Goal: Transaction & Acquisition: Purchase product/service

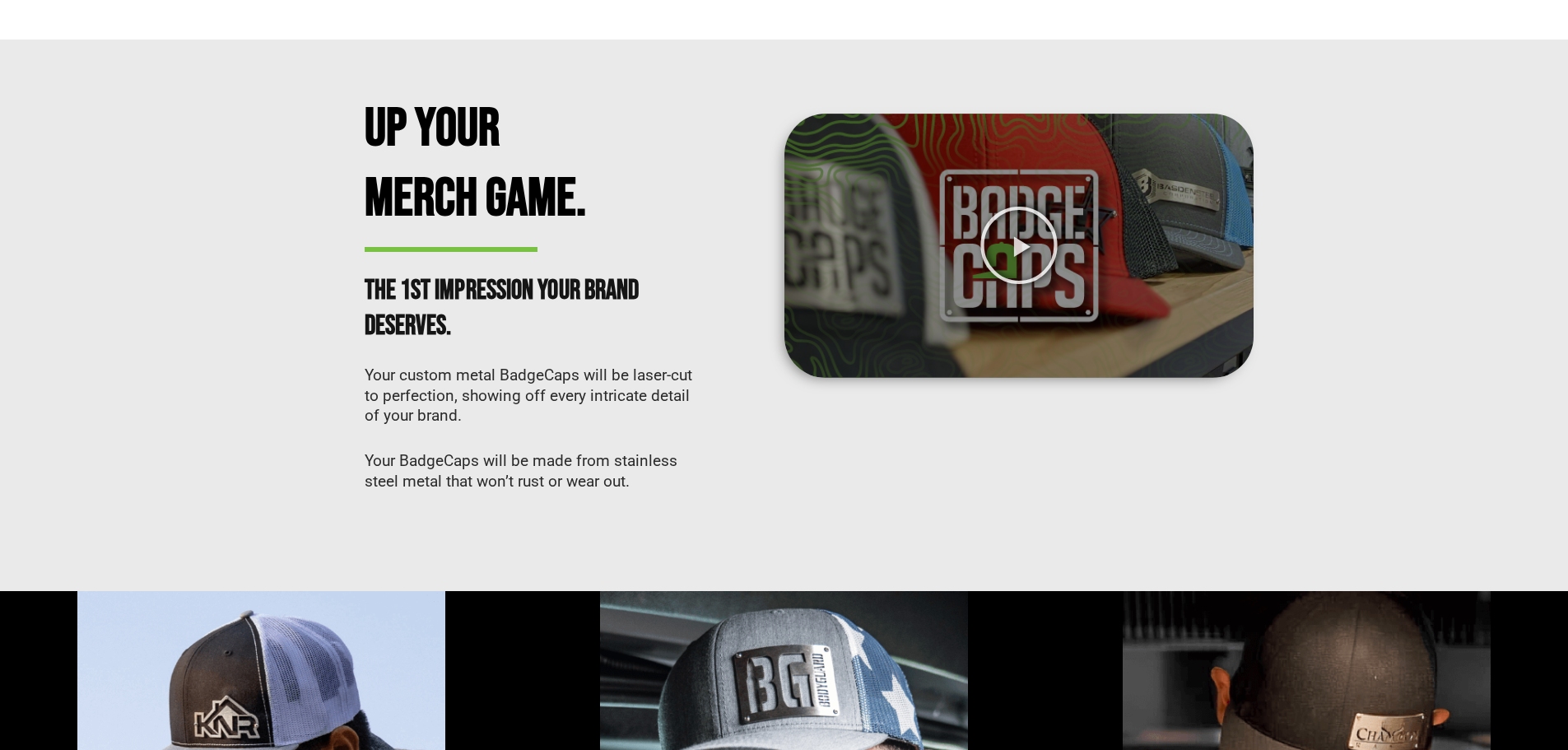
scroll to position [412, 0]
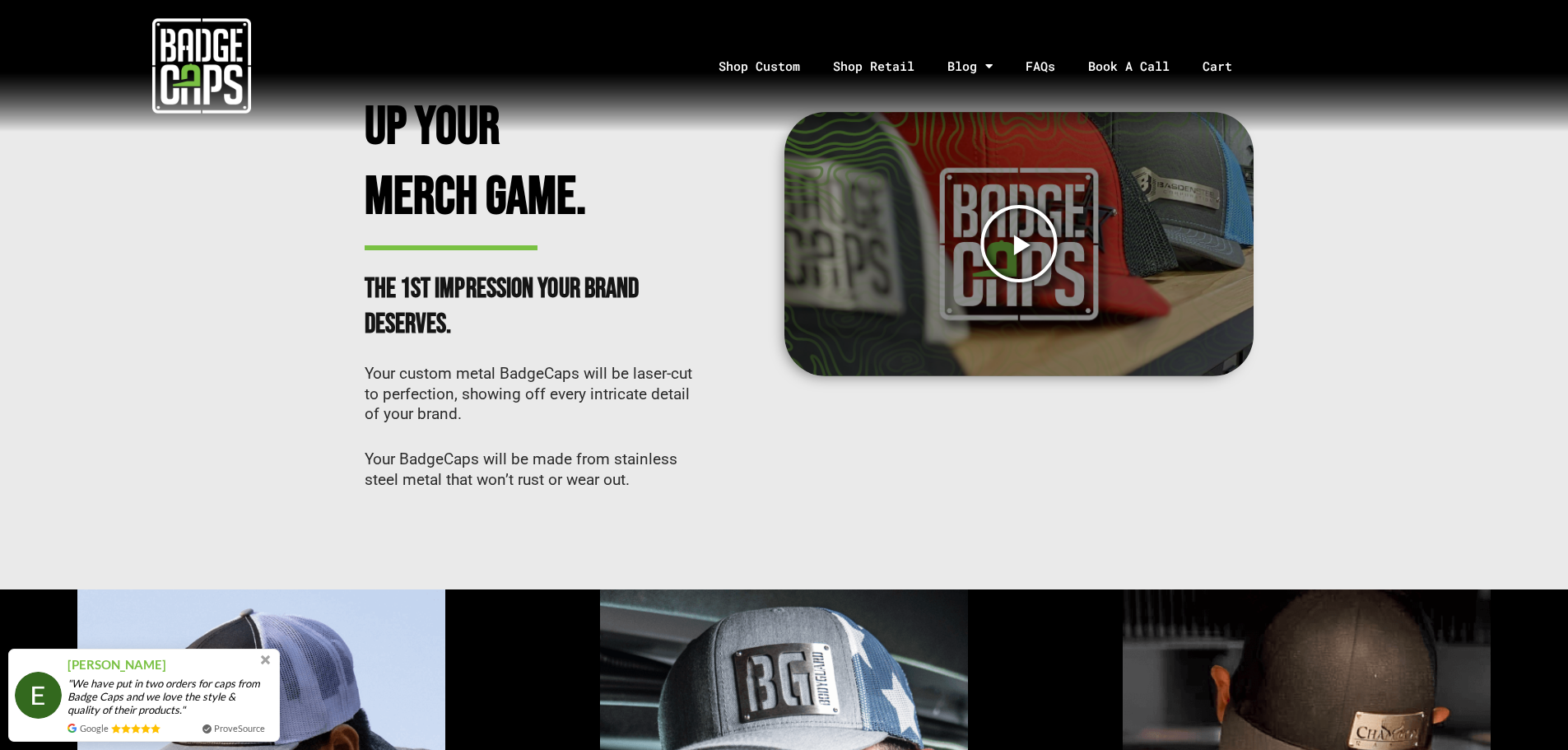
click at [1016, 245] on icon "Play Video" at bounding box center [1019, 243] width 80 height 80
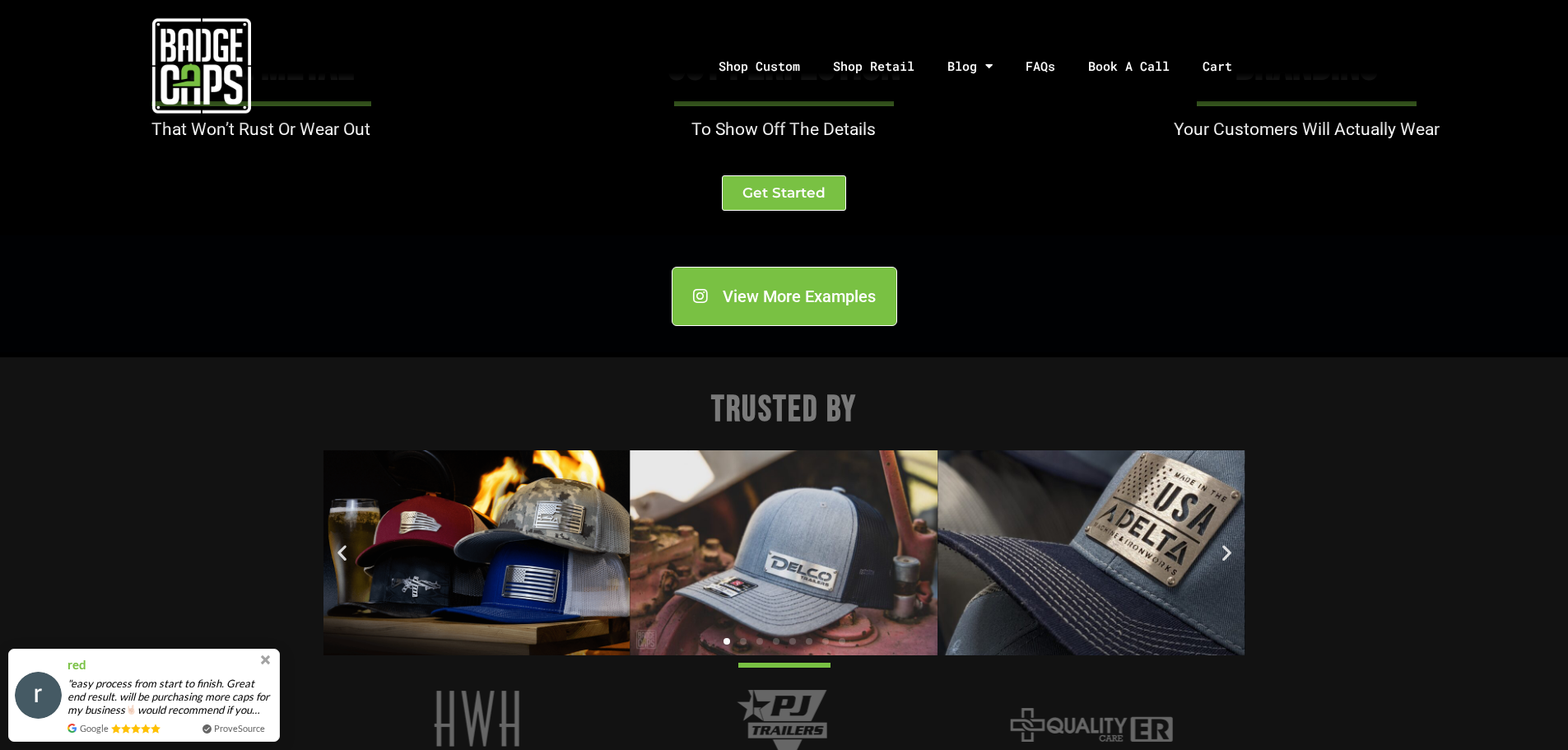
scroll to position [1729, 0]
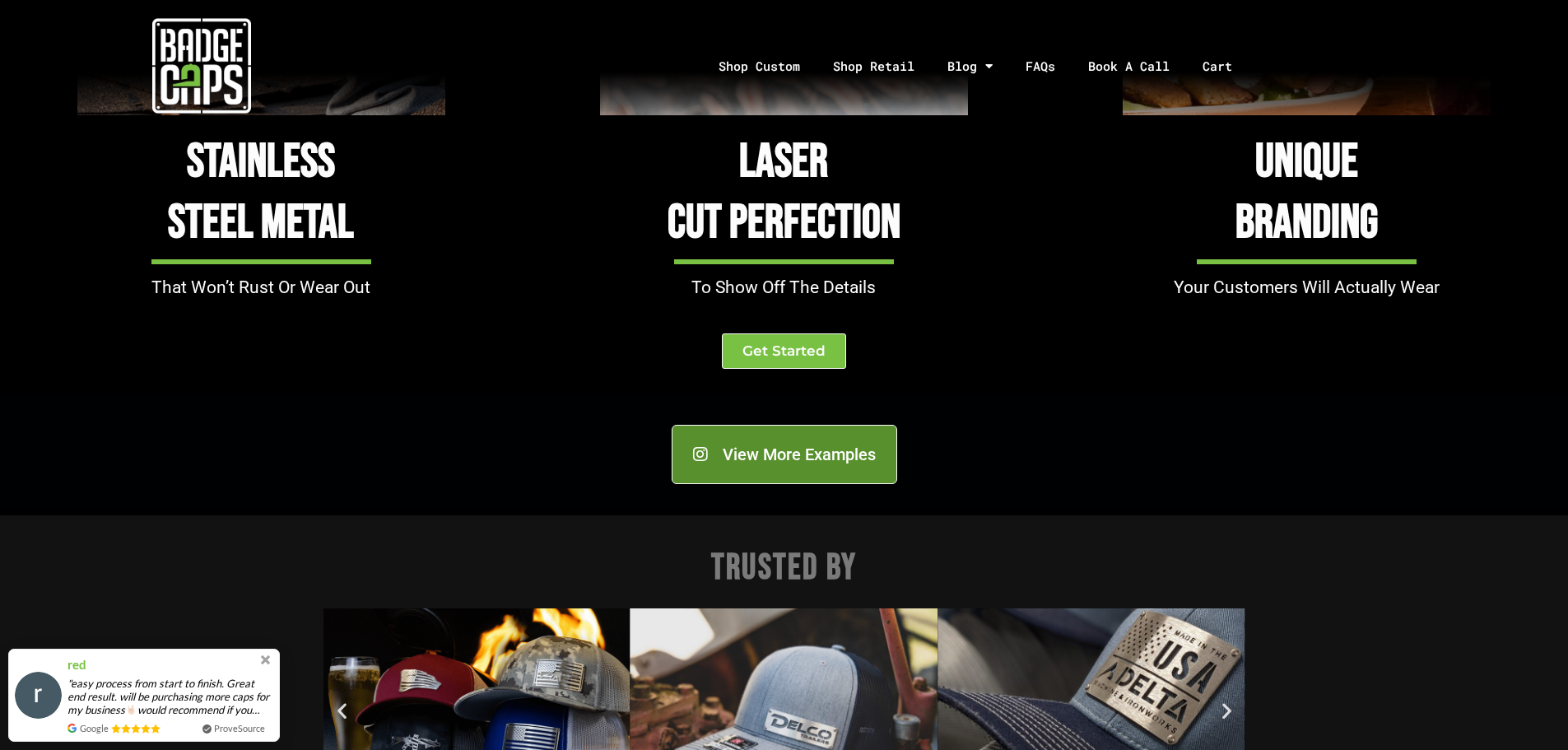
click at [845, 456] on span "View More Examples" at bounding box center [800, 453] width 153 height 16
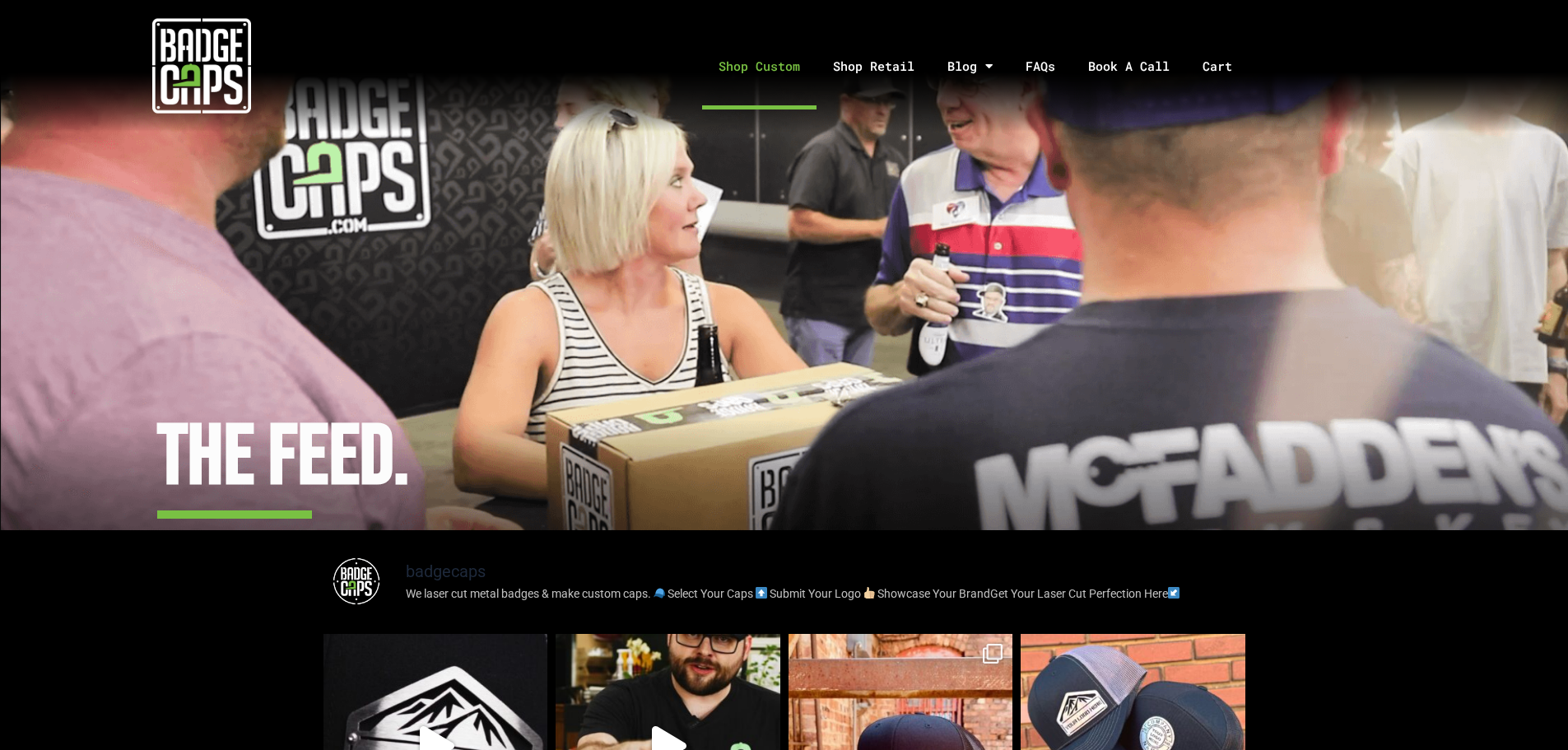
click at [756, 63] on link "Shop Custom" at bounding box center [760, 66] width 114 height 86
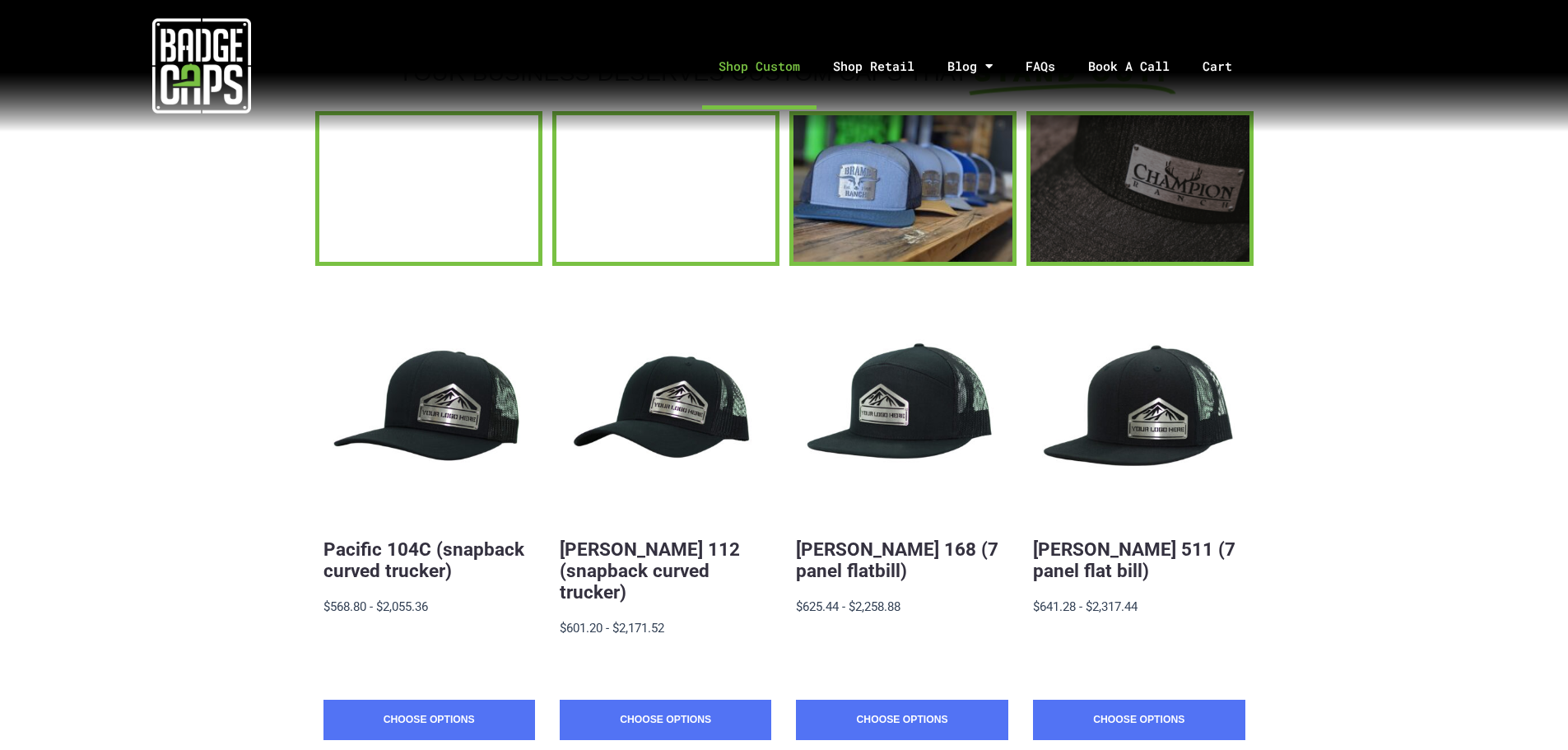
scroll to position [165, 0]
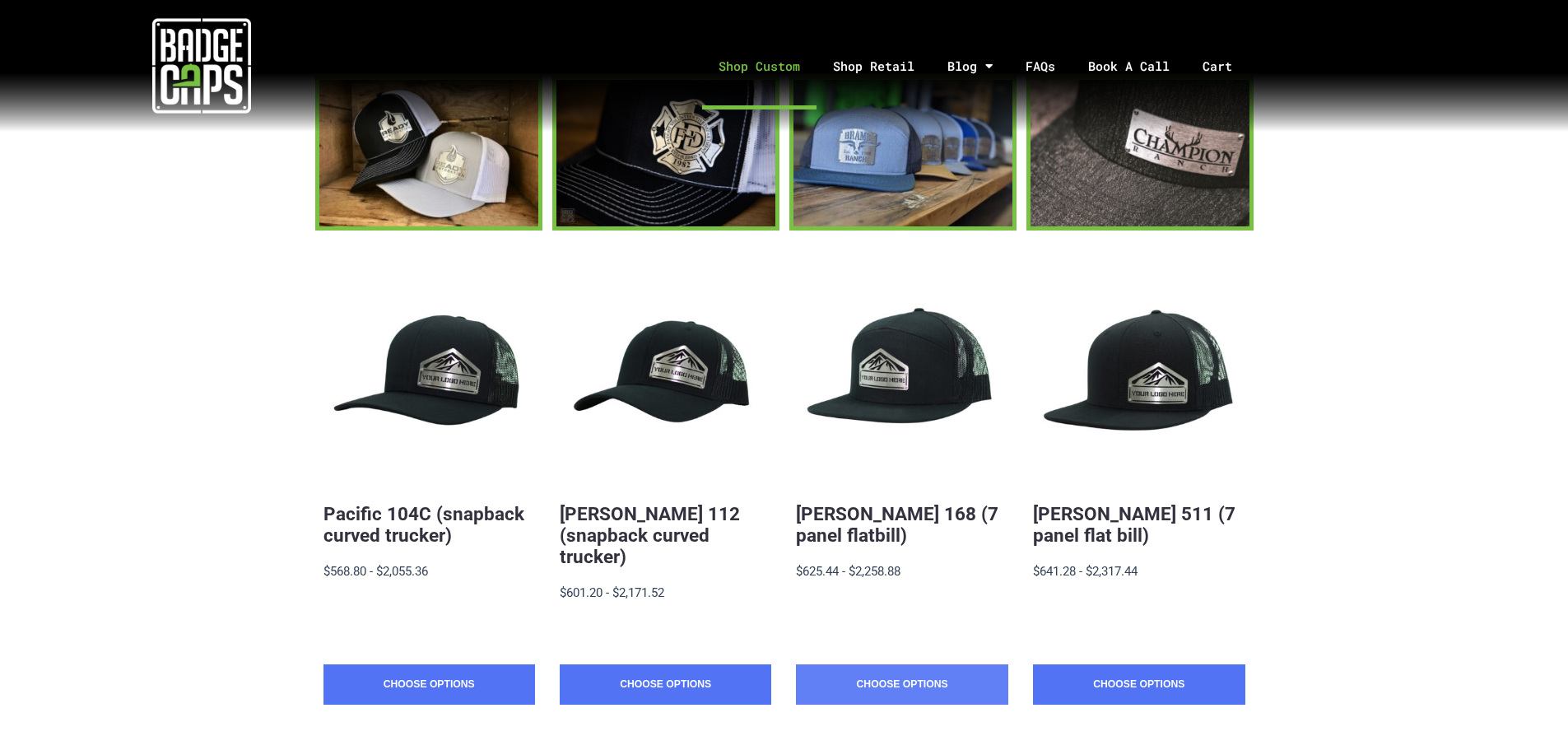
click at [916, 665] on link "Choose Options" at bounding box center [902, 685] width 211 height 41
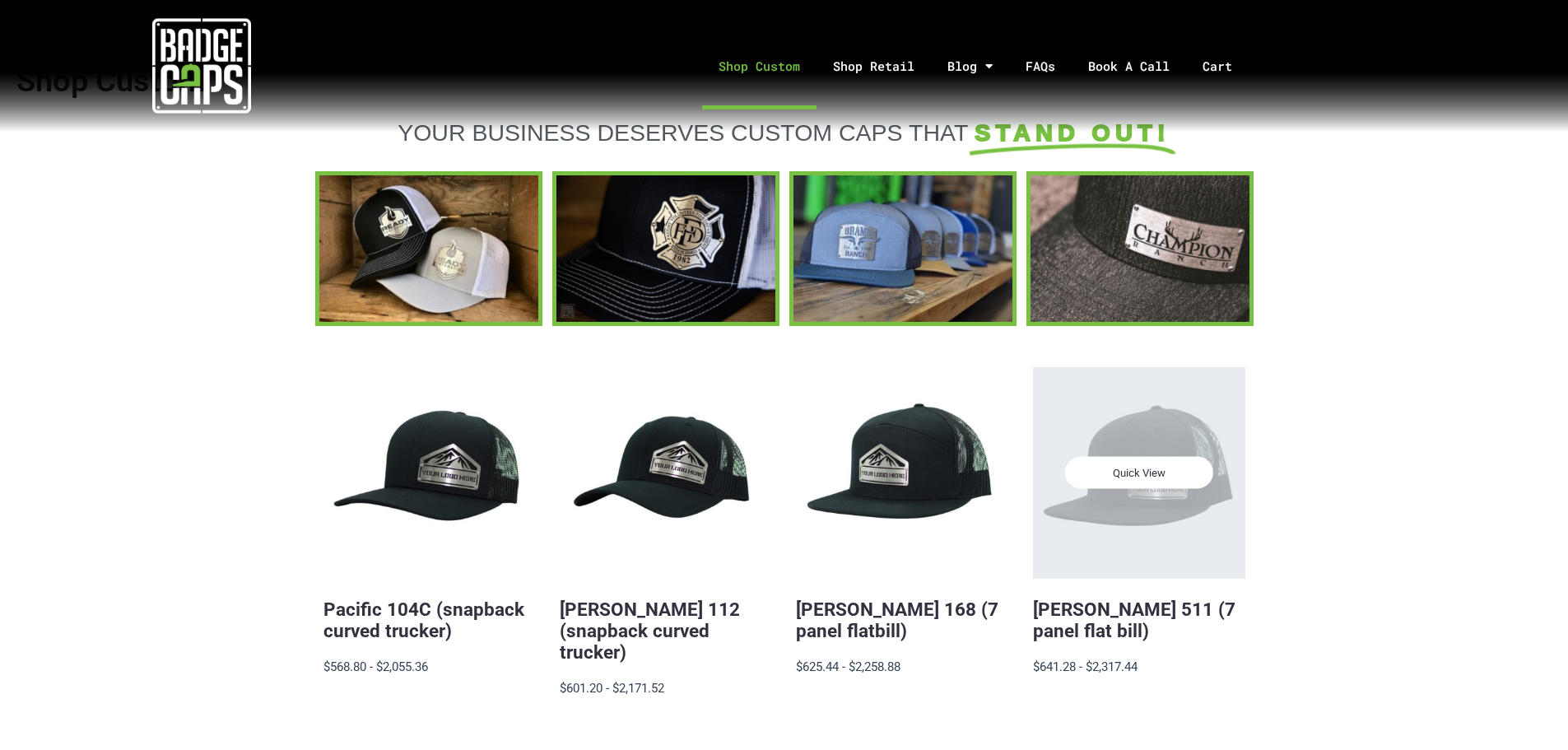
scroll to position [0, 0]
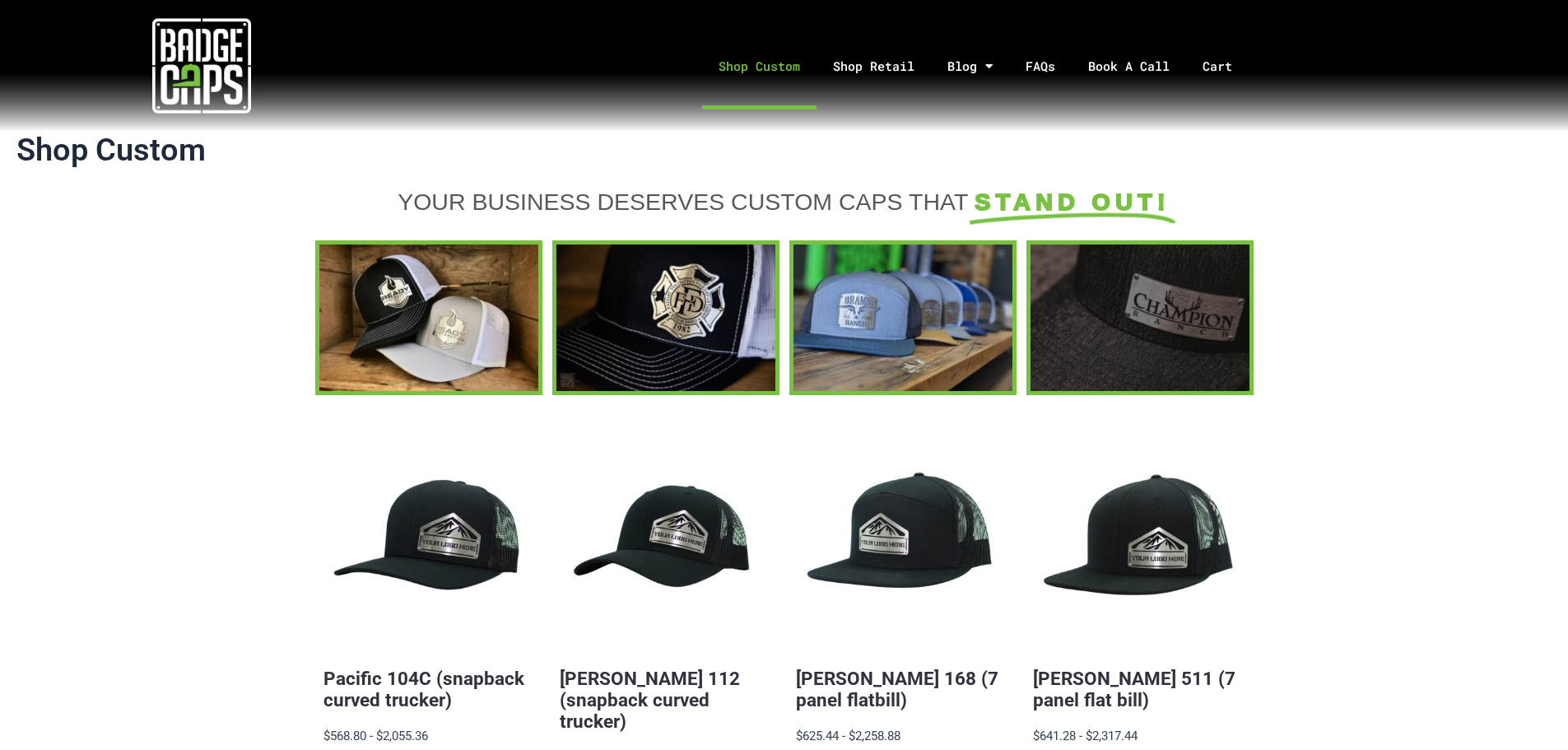
click at [1189, 336] on div at bounding box center [1141, 317] width 219 height 145
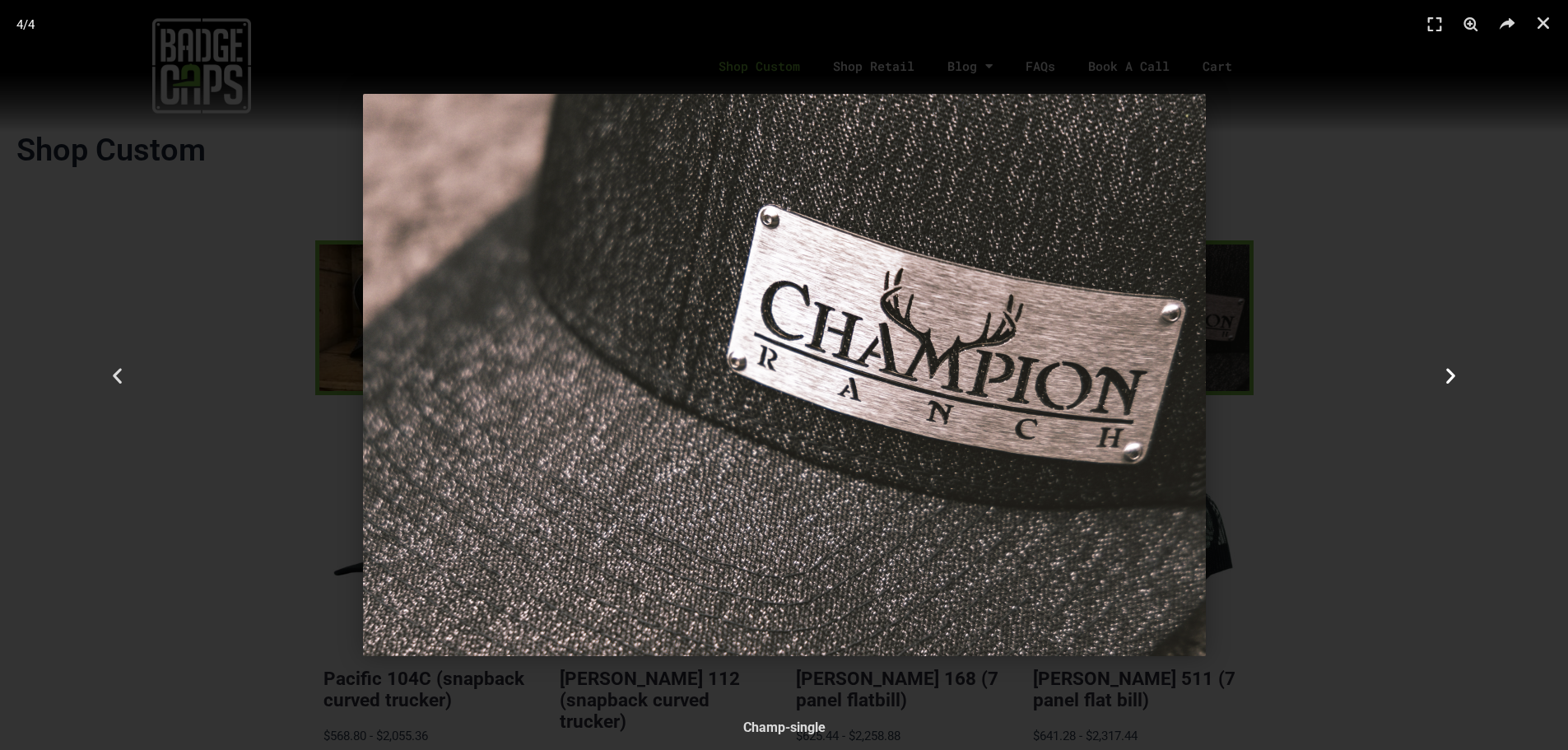
click at [1454, 381] on icon "Next slide" at bounding box center [1451, 374] width 20 height 20
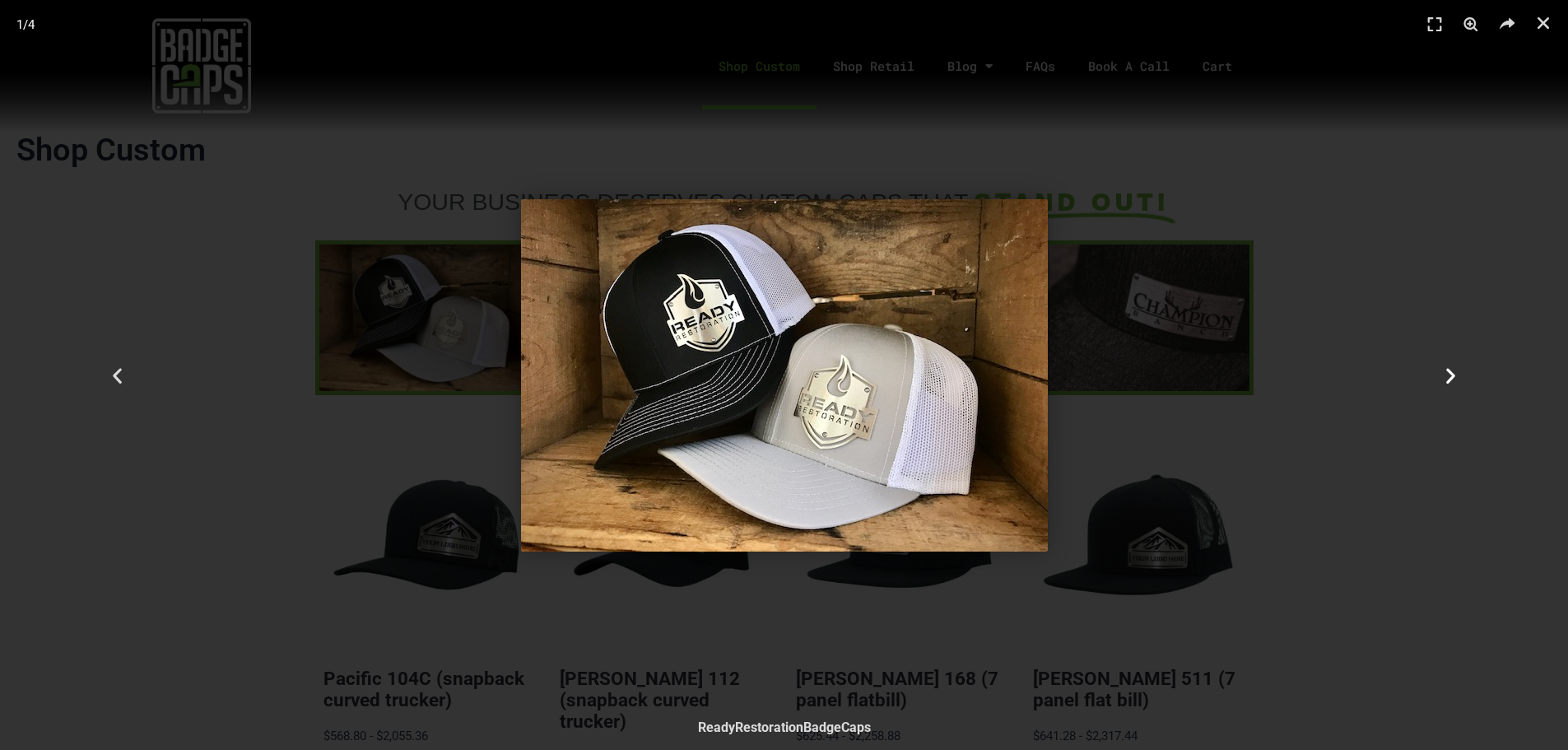
click at [1454, 381] on icon "Next slide" at bounding box center [1451, 374] width 20 height 20
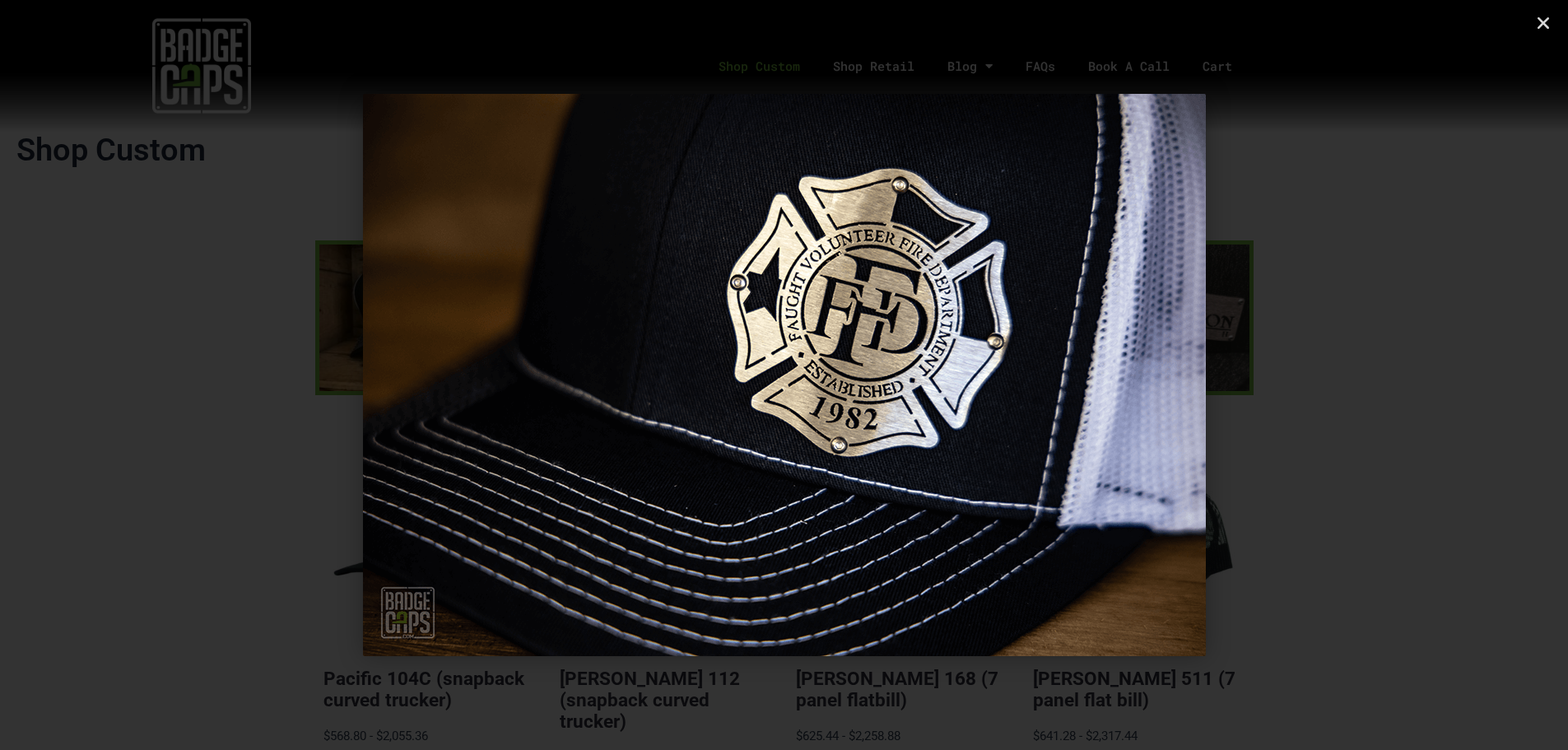
click at [1454, 381] on icon "Next slide" at bounding box center [1451, 374] width 20 height 20
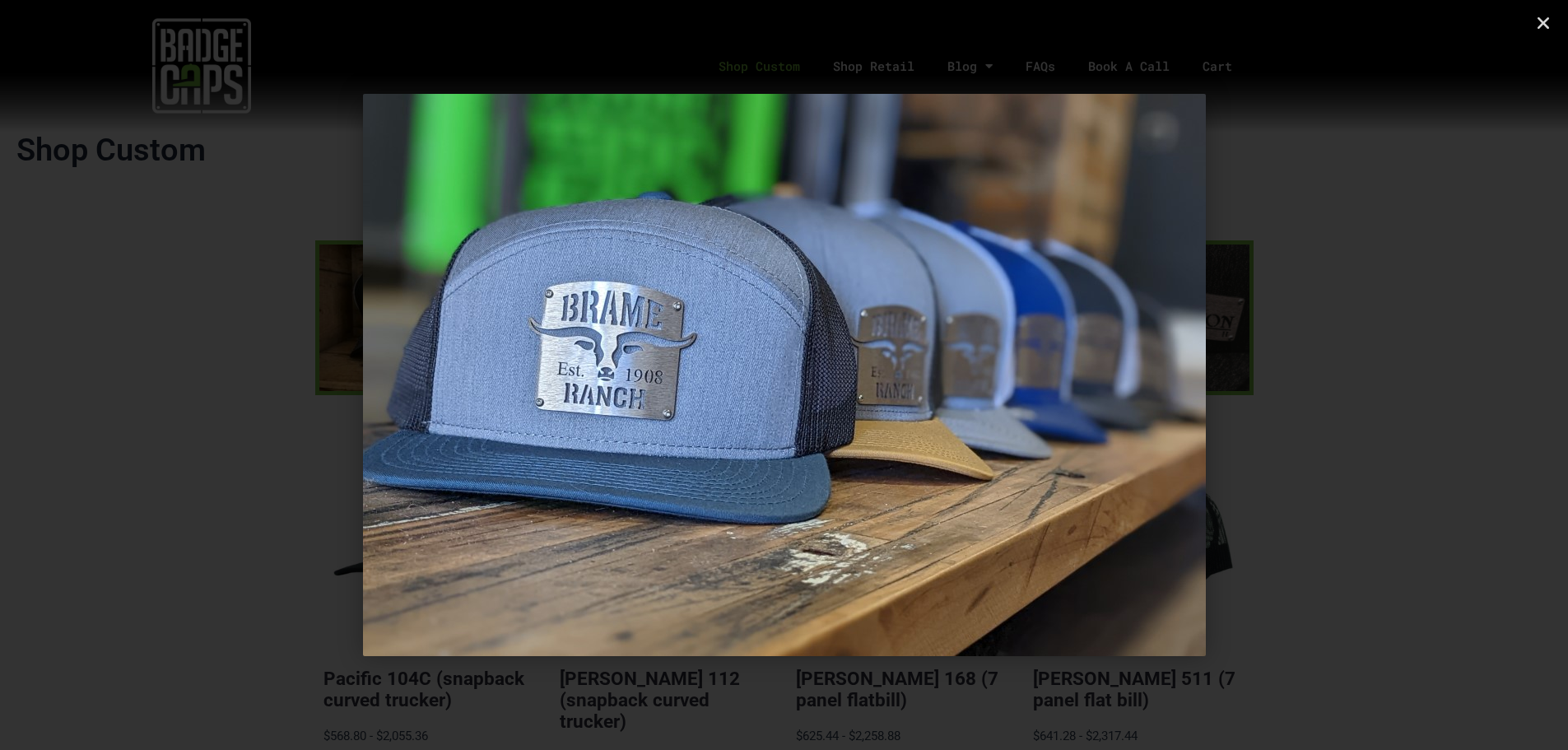
click at [1454, 381] on icon "Next slide" at bounding box center [1451, 374] width 20 height 20
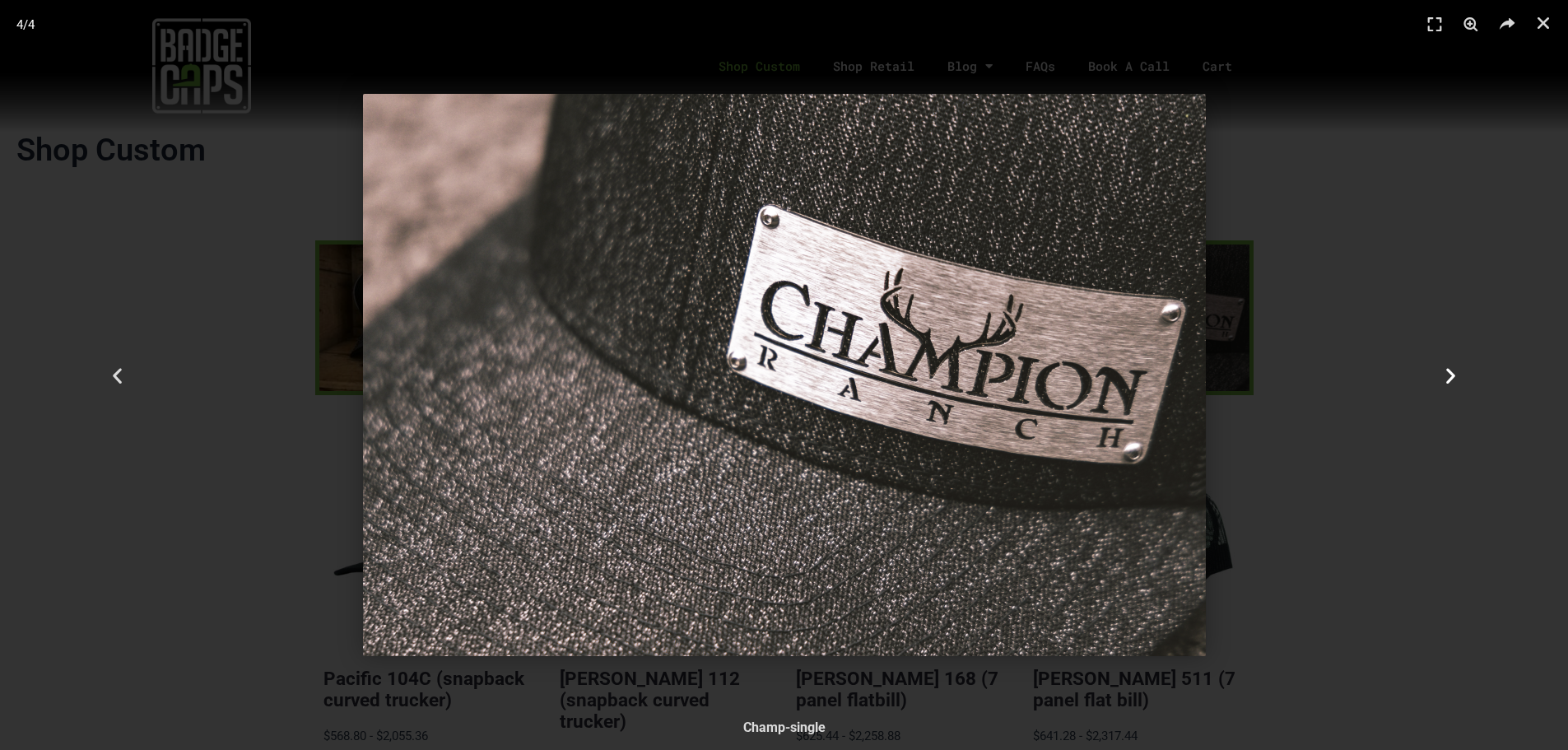
click at [1454, 381] on icon "Next slide" at bounding box center [1451, 374] width 20 height 20
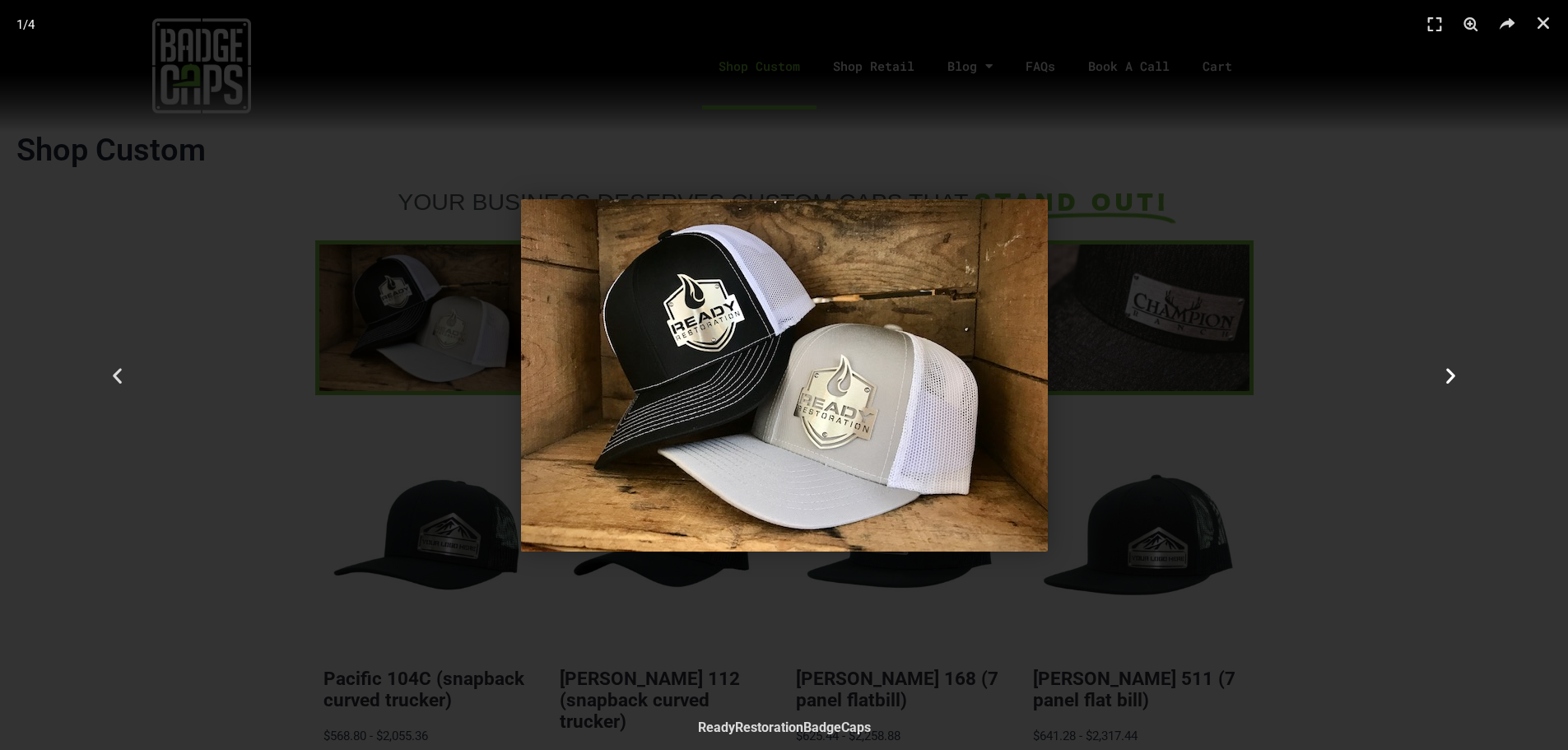
click at [1454, 381] on icon "Next slide" at bounding box center [1451, 374] width 20 height 20
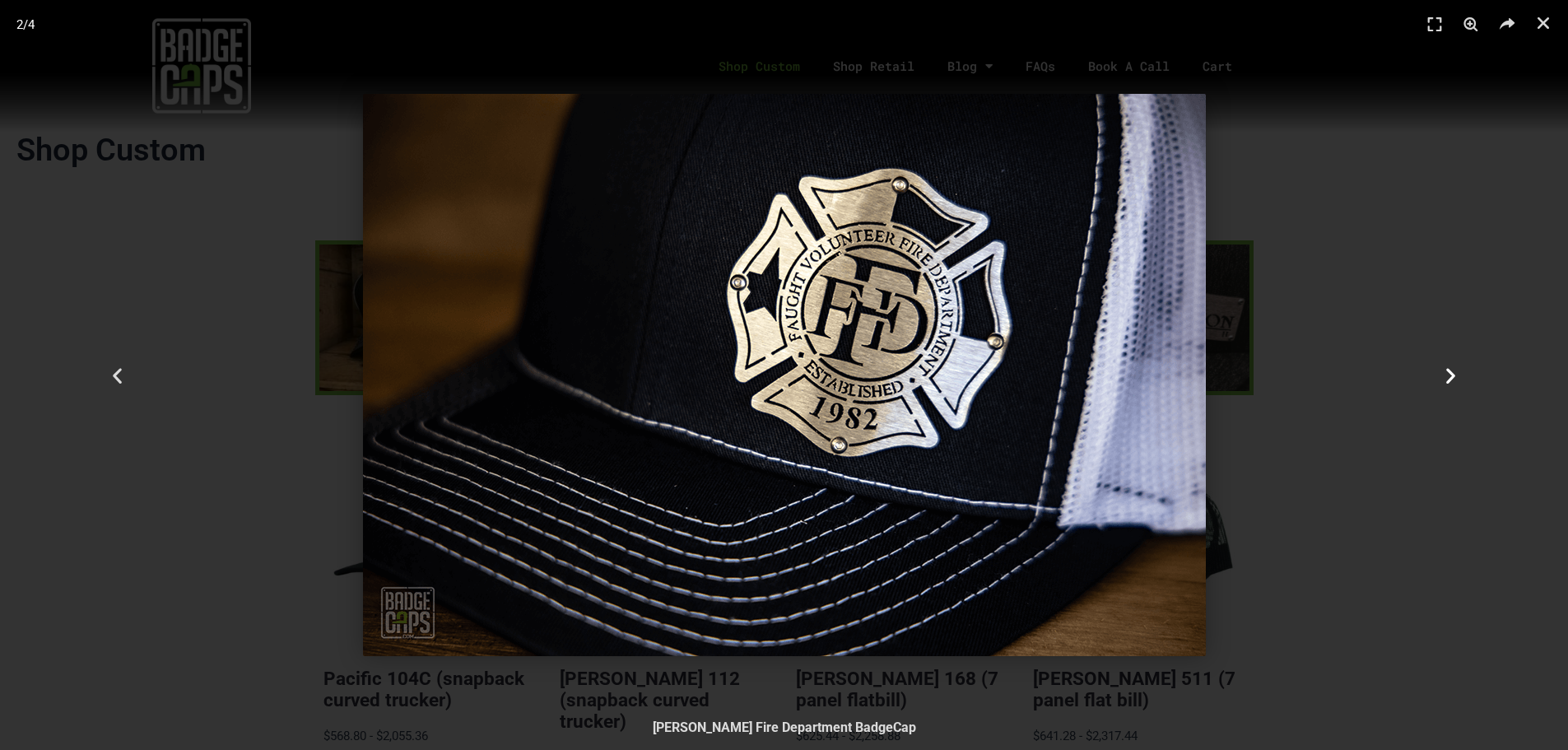
click at [1454, 381] on icon "Next slide" at bounding box center [1451, 374] width 20 height 20
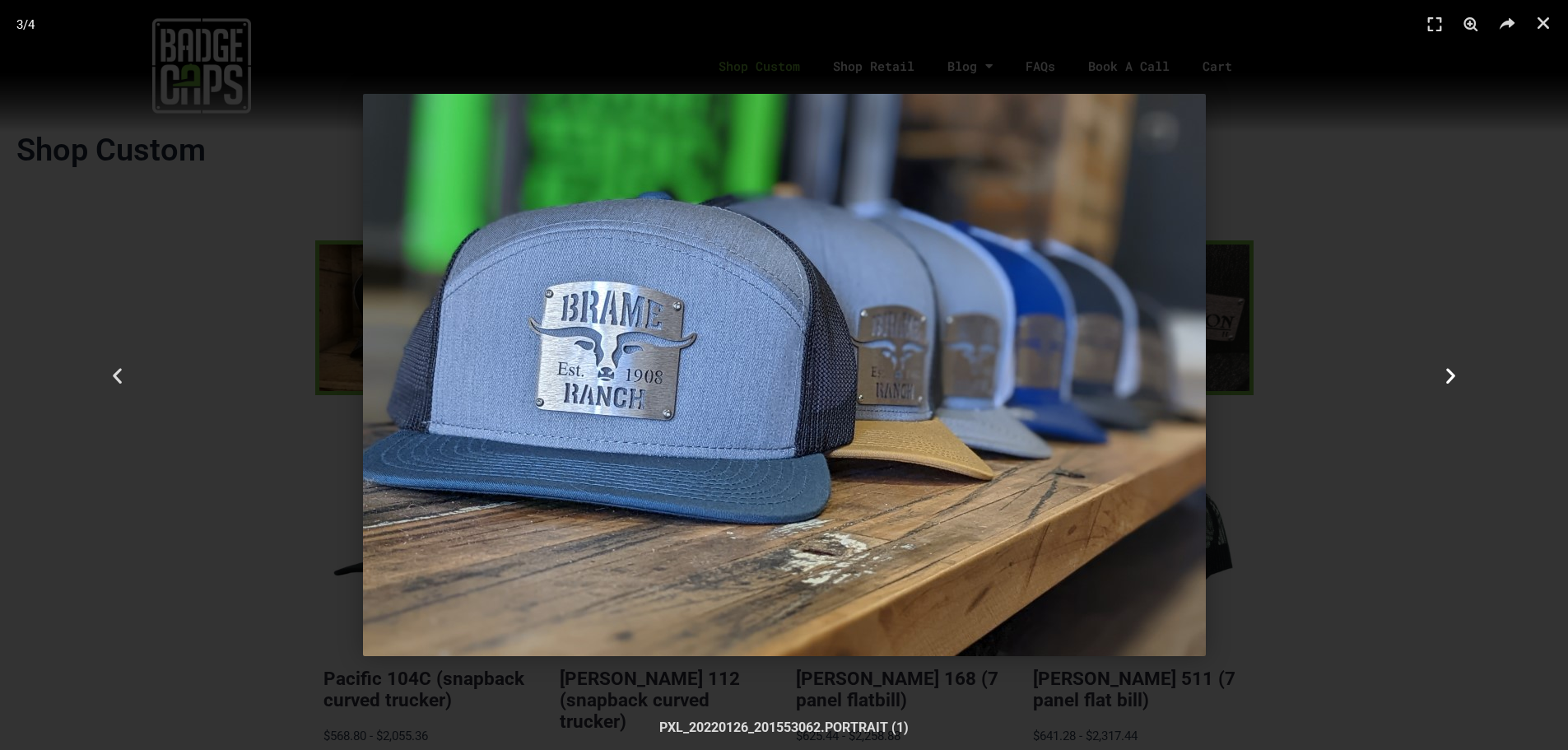
click at [1454, 381] on icon "Next slide" at bounding box center [1451, 374] width 20 height 20
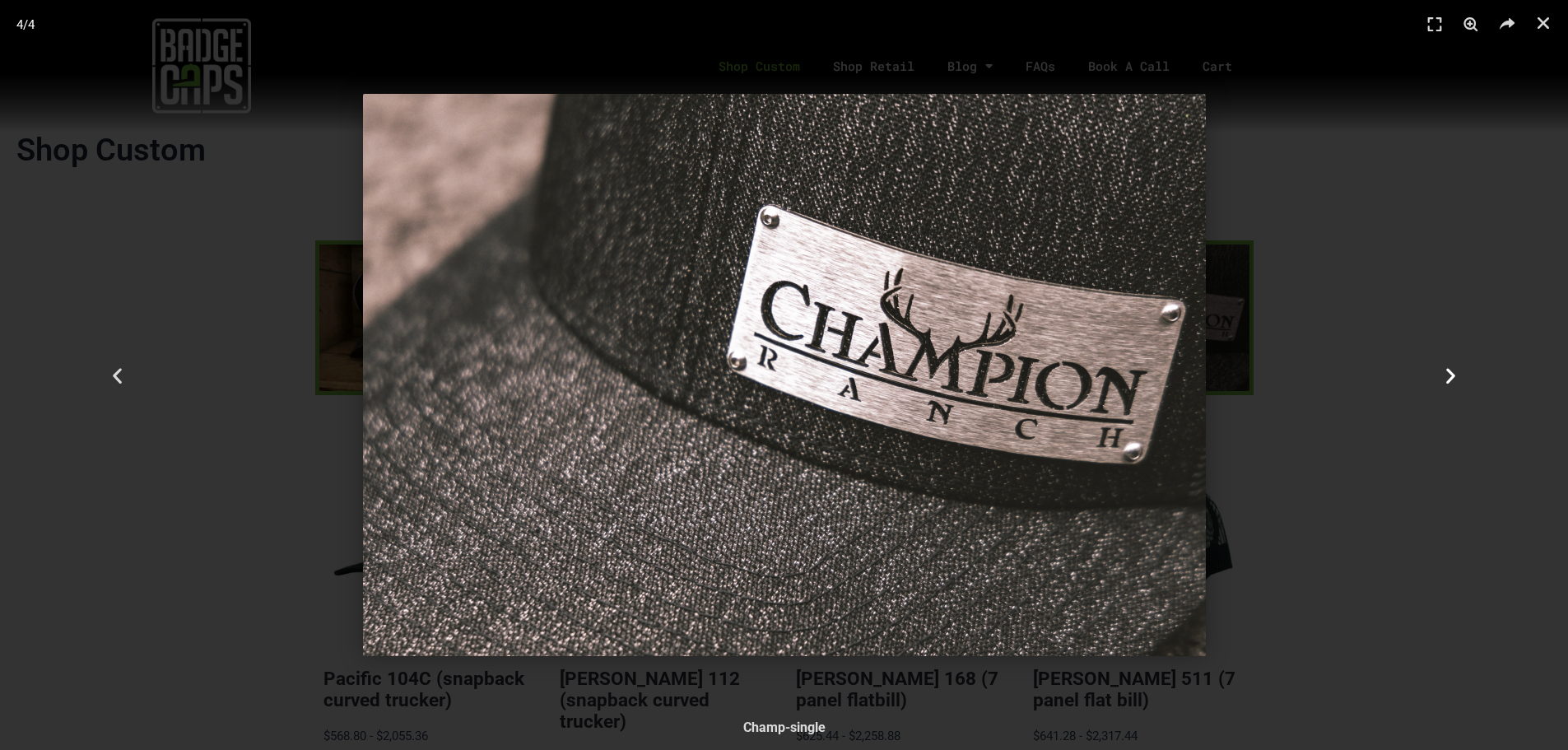
click at [1454, 381] on icon "Next slide" at bounding box center [1451, 374] width 20 height 20
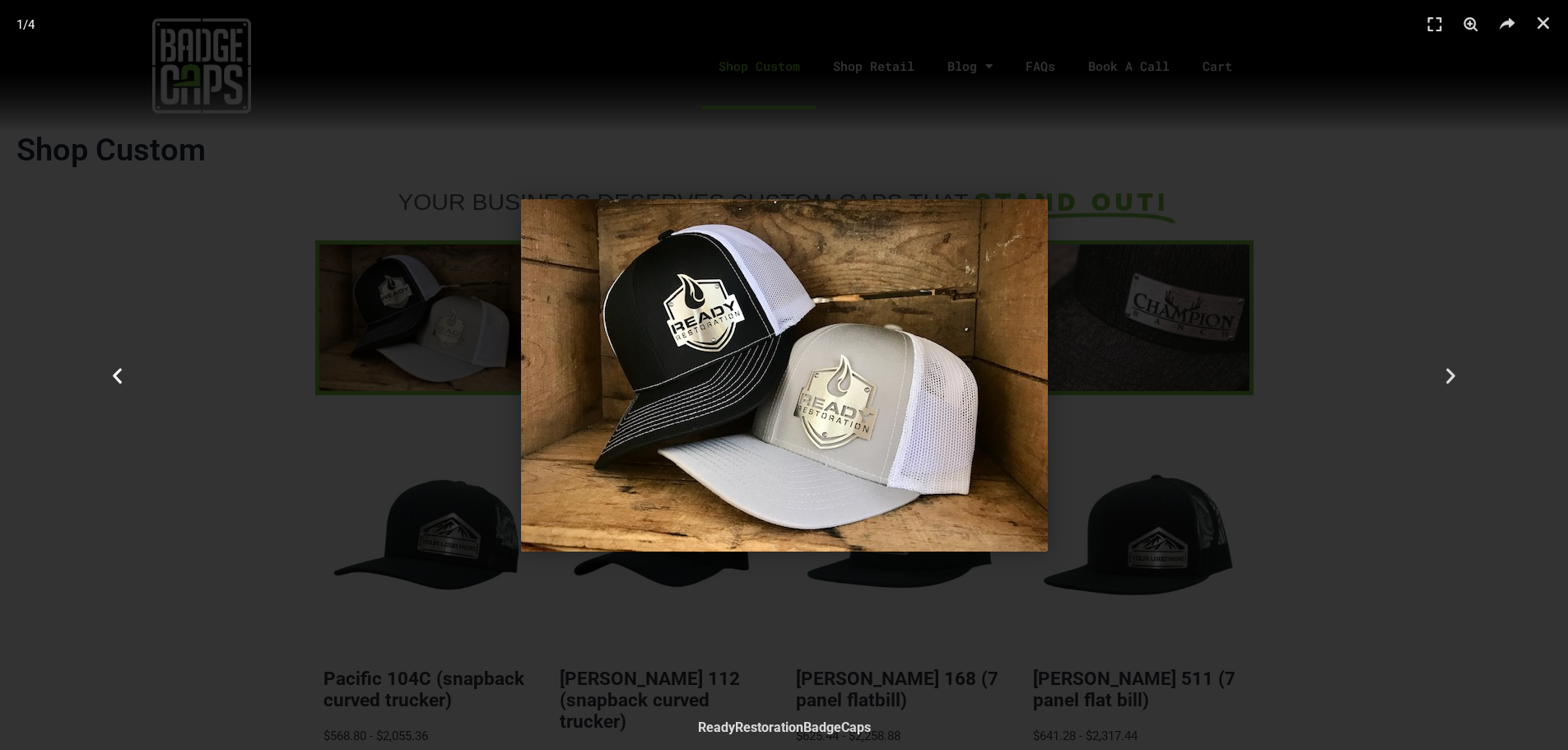
click at [119, 383] on icon "Previous slide" at bounding box center [116, 374] width 20 height 20
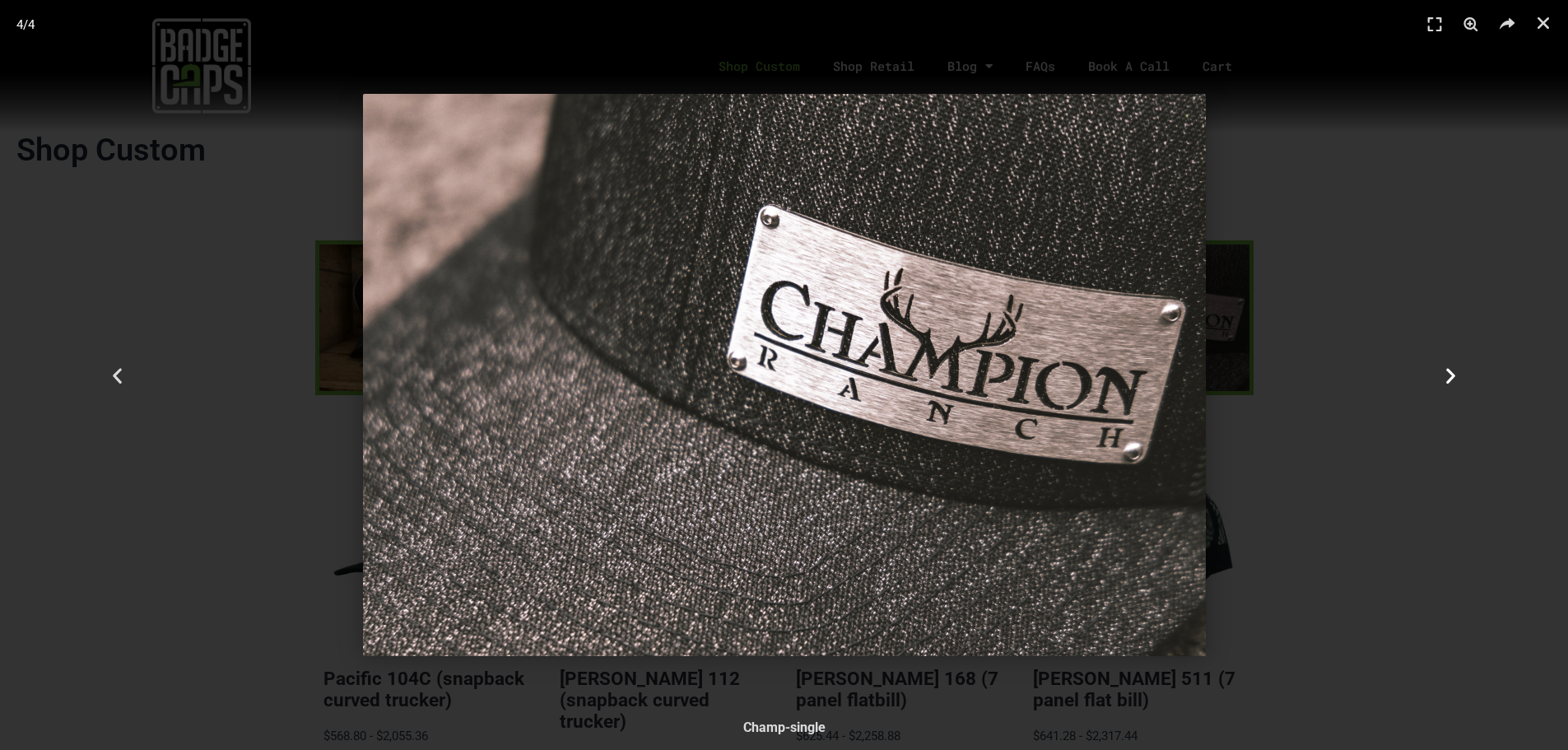
click at [1438, 369] on div "Next" at bounding box center [1451, 375] width 235 height 750
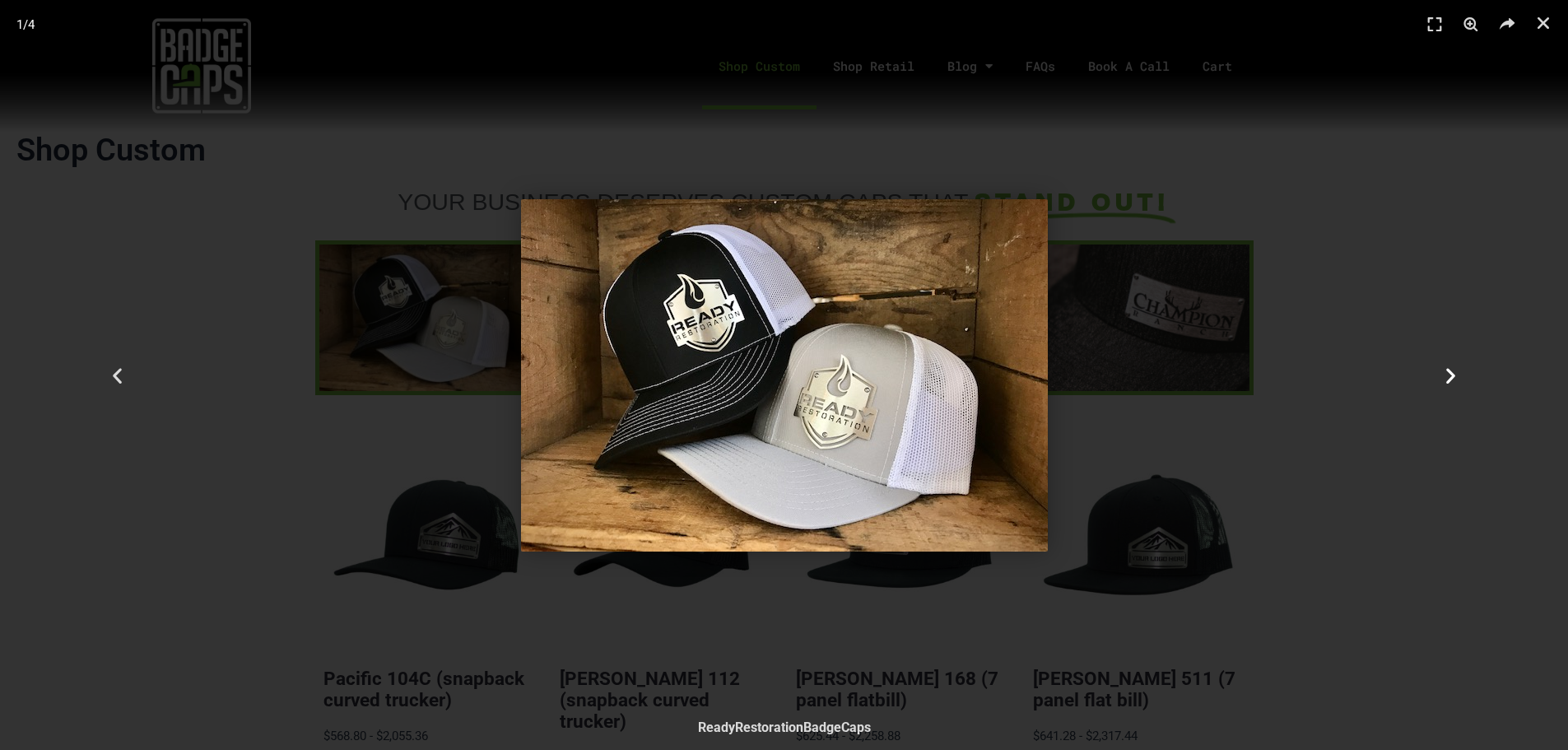
click at [1448, 380] on icon "Next slide" at bounding box center [1451, 374] width 20 height 20
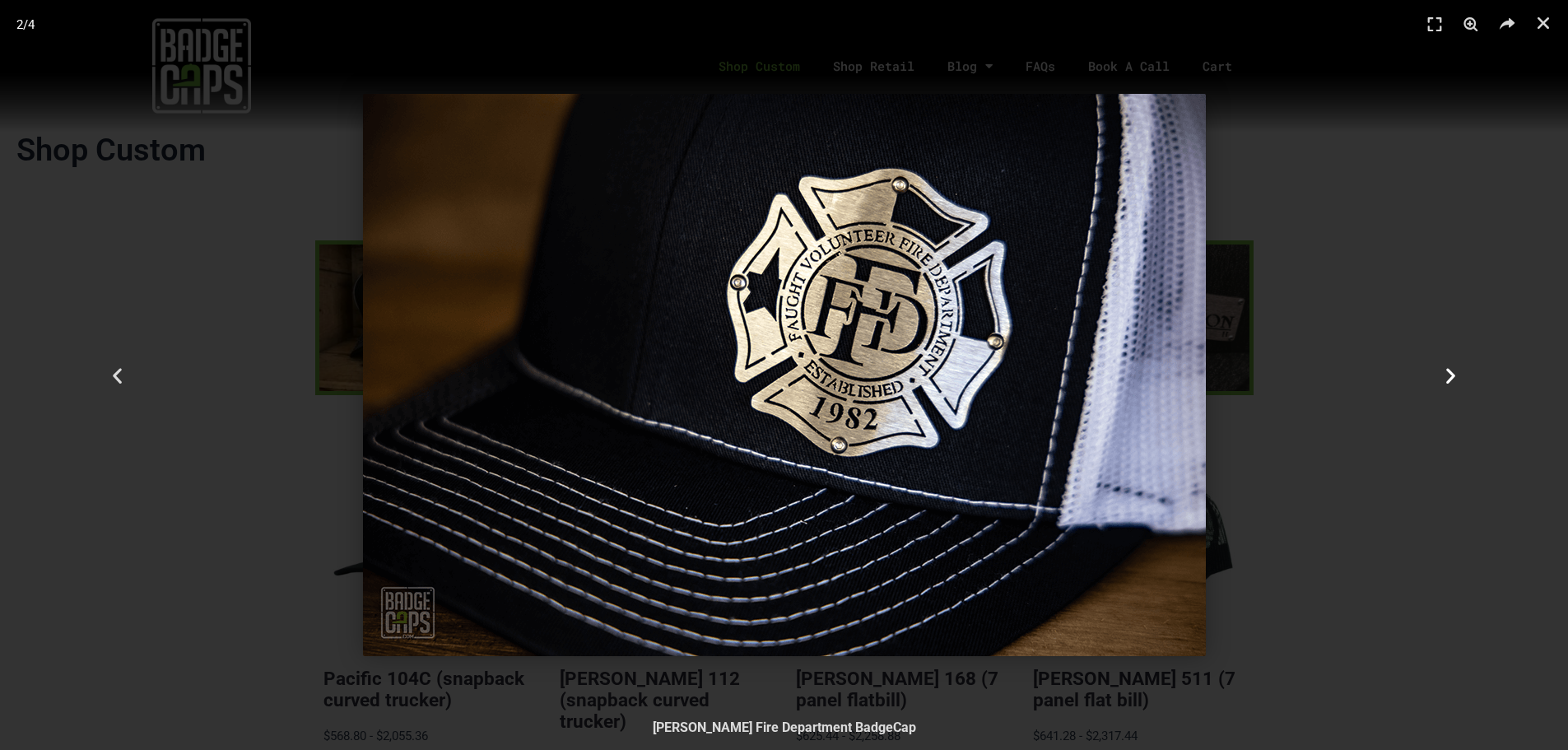
click at [1448, 380] on icon "Next slide" at bounding box center [1451, 374] width 20 height 20
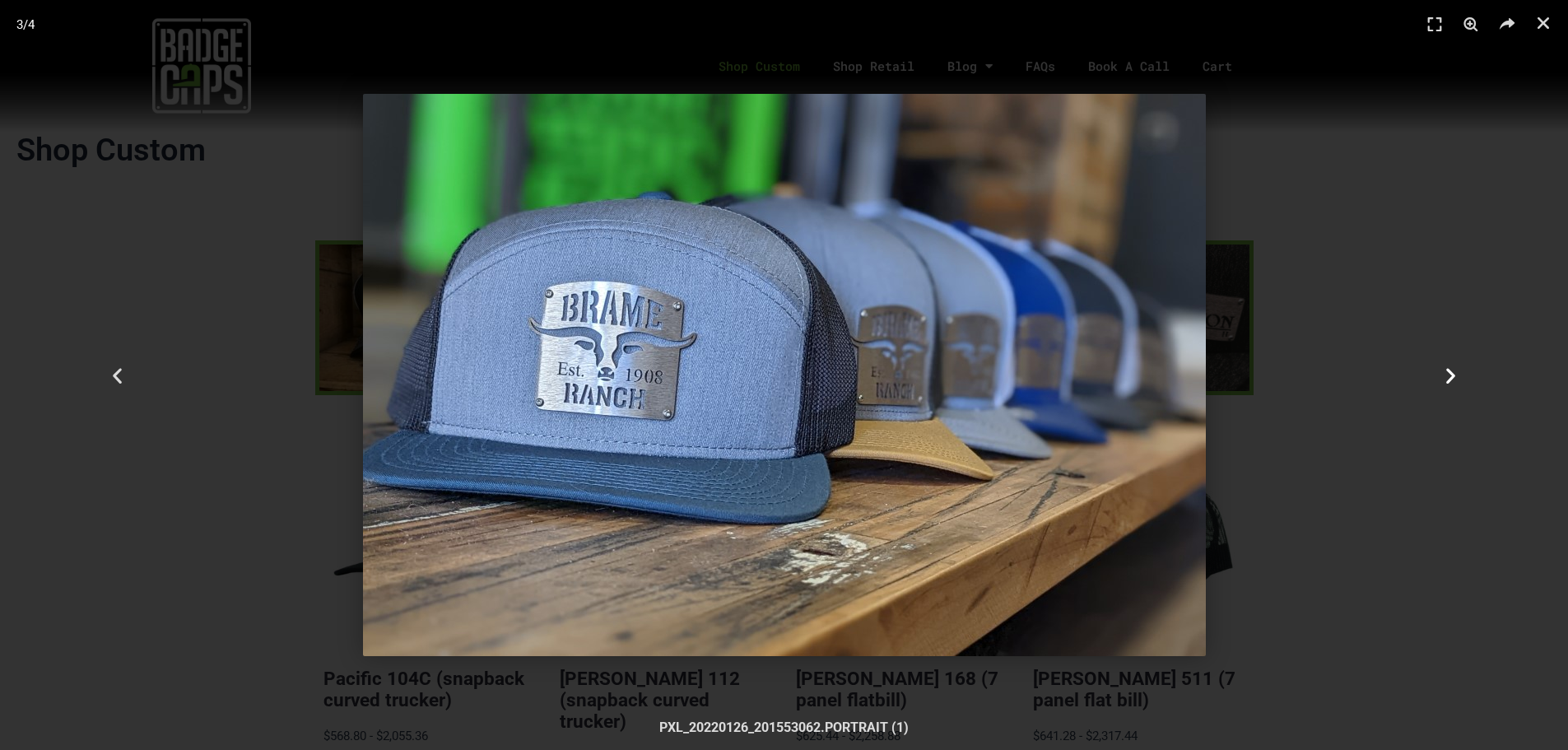
click at [1448, 380] on icon "Next slide" at bounding box center [1451, 374] width 20 height 20
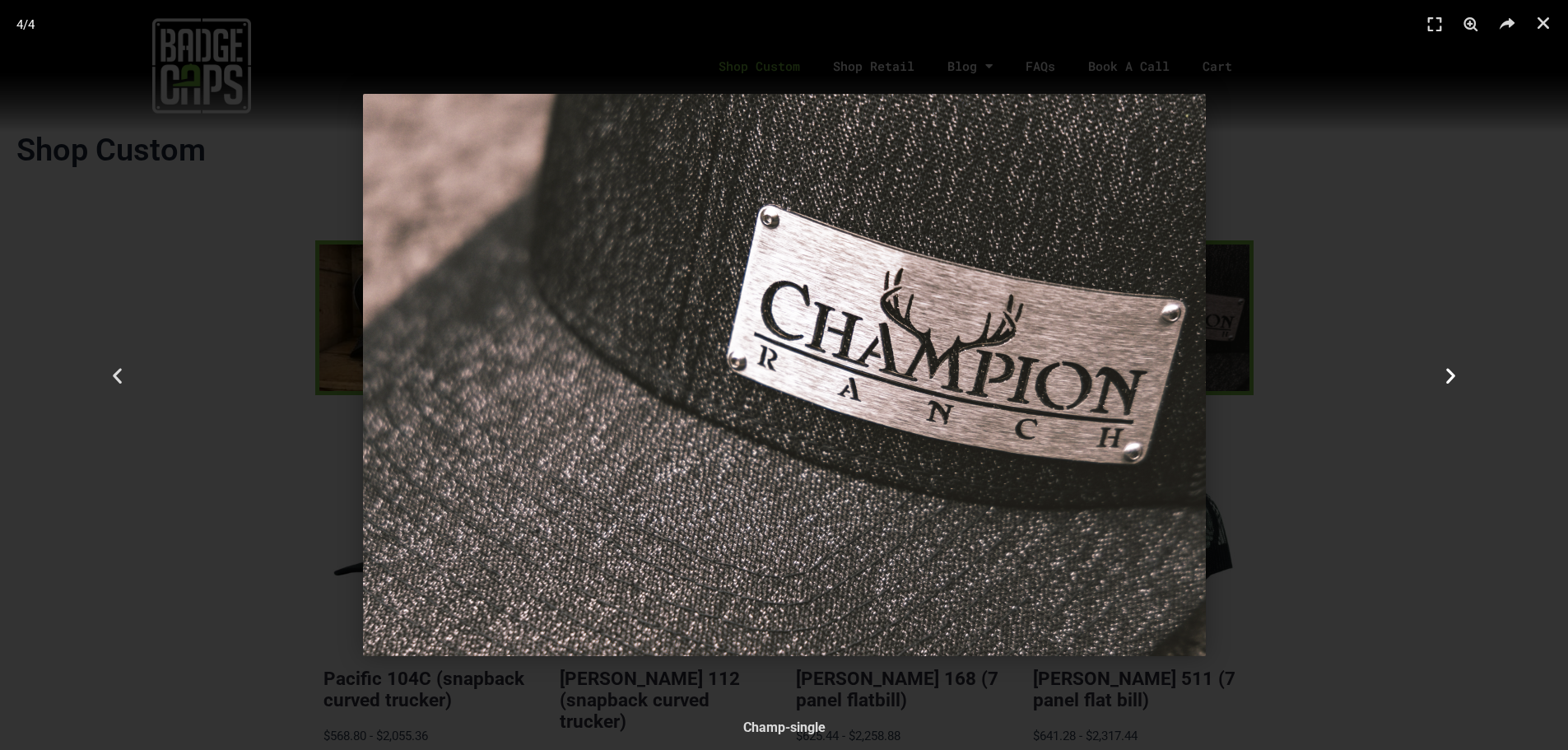
click at [1448, 380] on icon "Next slide" at bounding box center [1451, 374] width 20 height 20
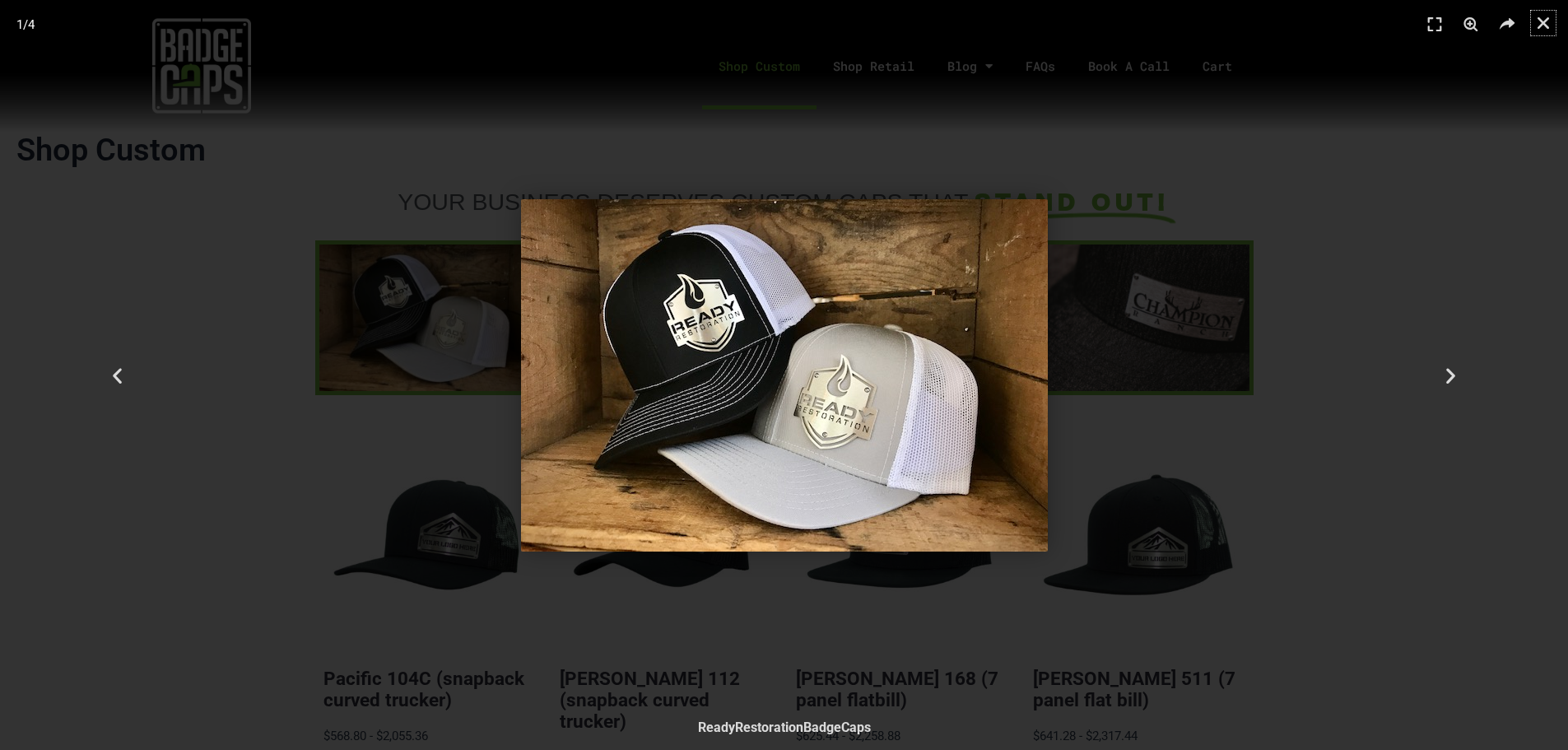
drag, startPoint x: 1539, startPoint y: 19, endPoint x: 1487, endPoint y: 14, distance: 52.2
click at [1539, 19] on icon "Close (Esc)" at bounding box center [1544, 22] width 16 height 16
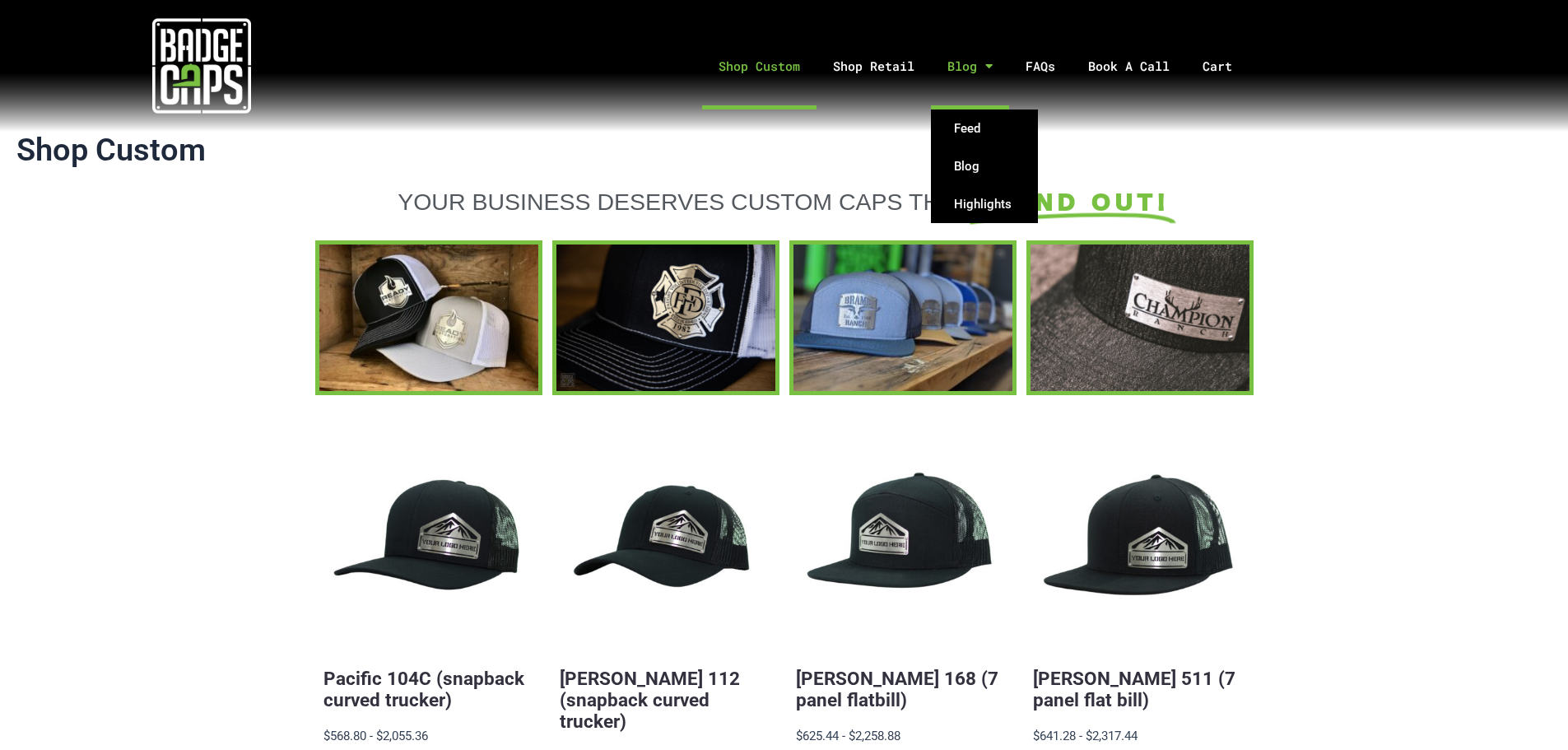
click at [966, 65] on link "Blog" at bounding box center [970, 66] width 78 height 86
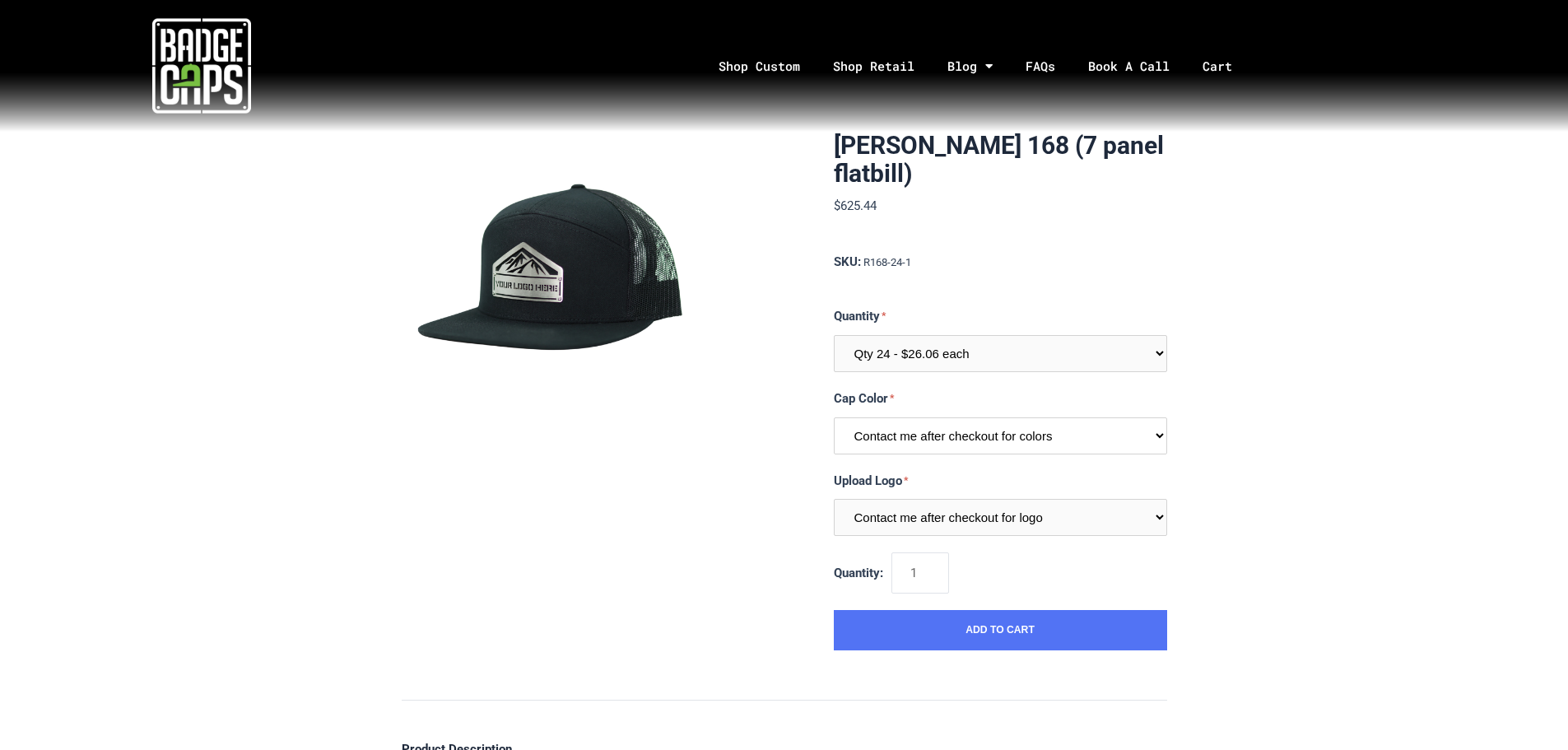
click at [988, 438] on select "Contact me after checkout for colors" at bounding box center [1001, 436] width 333 height 37
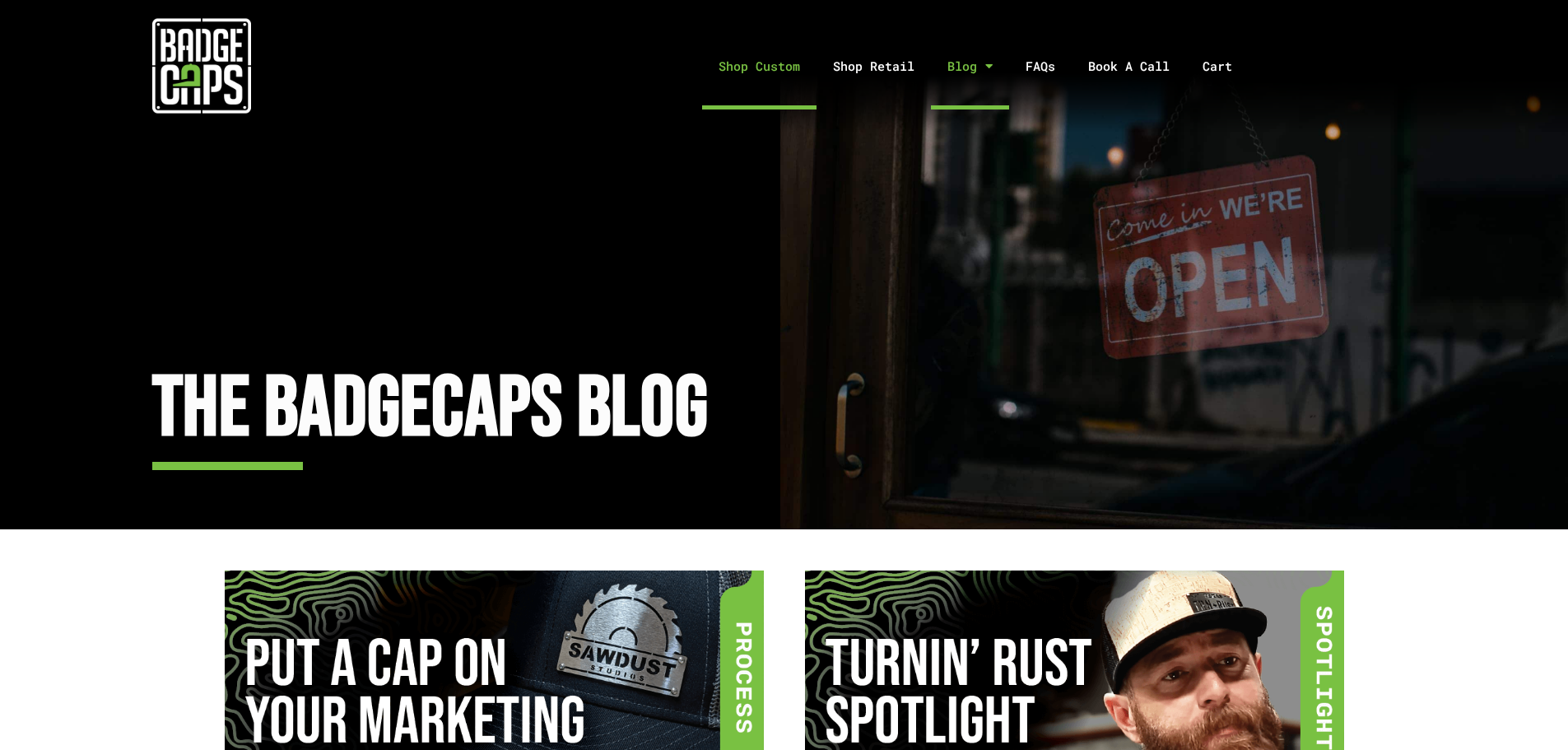
click at [797, 60] on link "Shop Custom" at bounding box center [760, 66] width 114 height 86
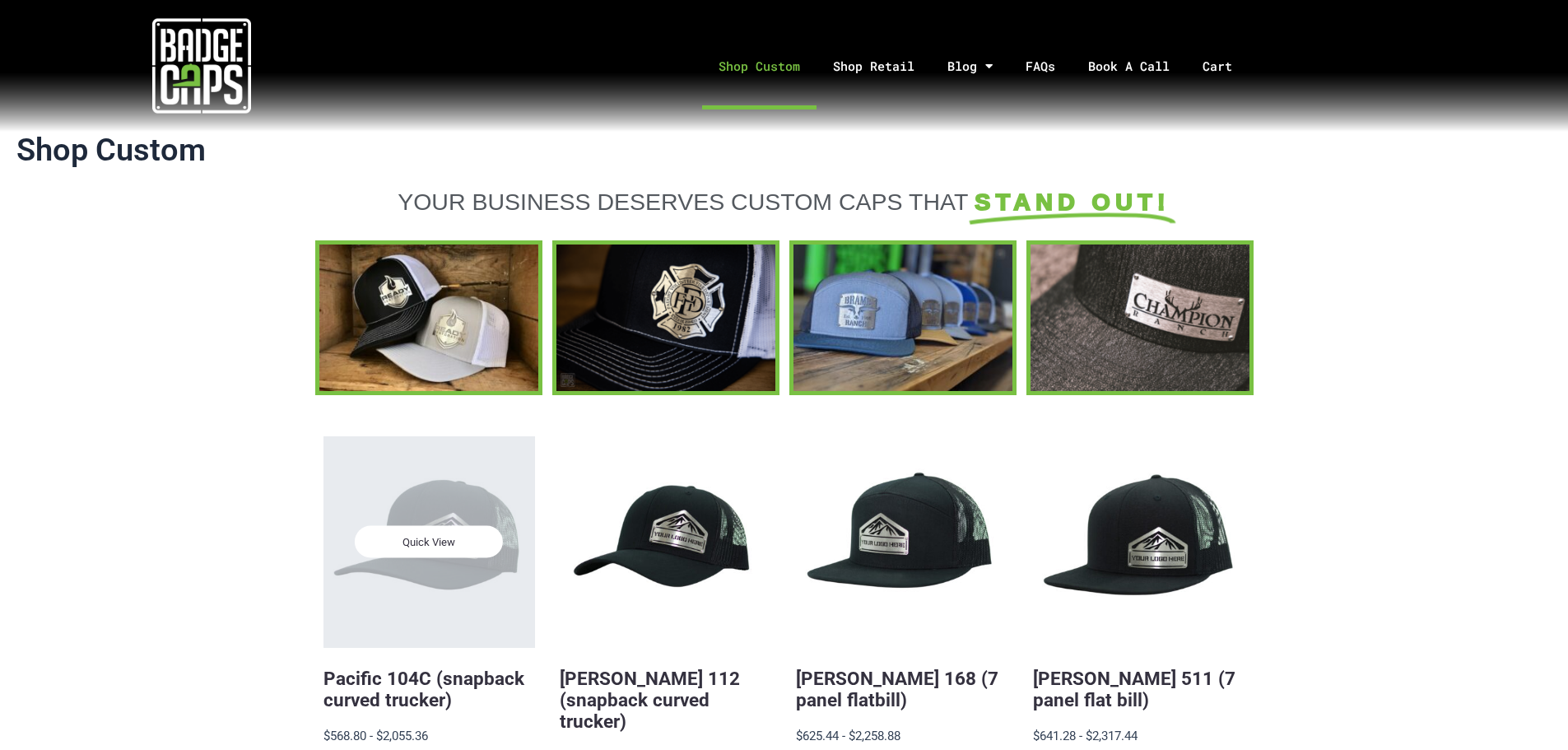
click at [474, 507] on div "Quick View" at bounding box center [429, 542] width 211 height 211
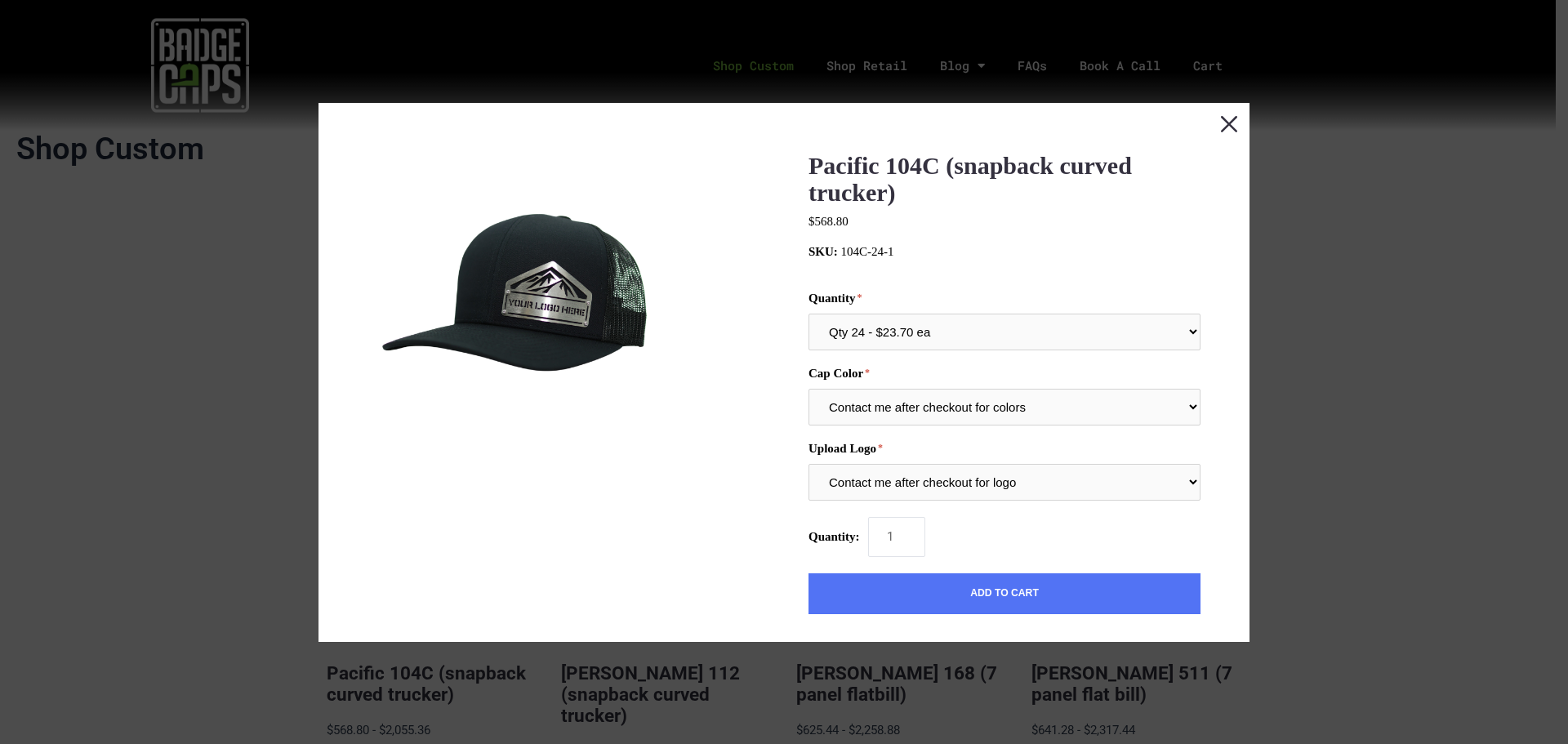
click at [1212, 120] on button "Close this dialog window" at bounding box center [1229, 123] width 40 height 40
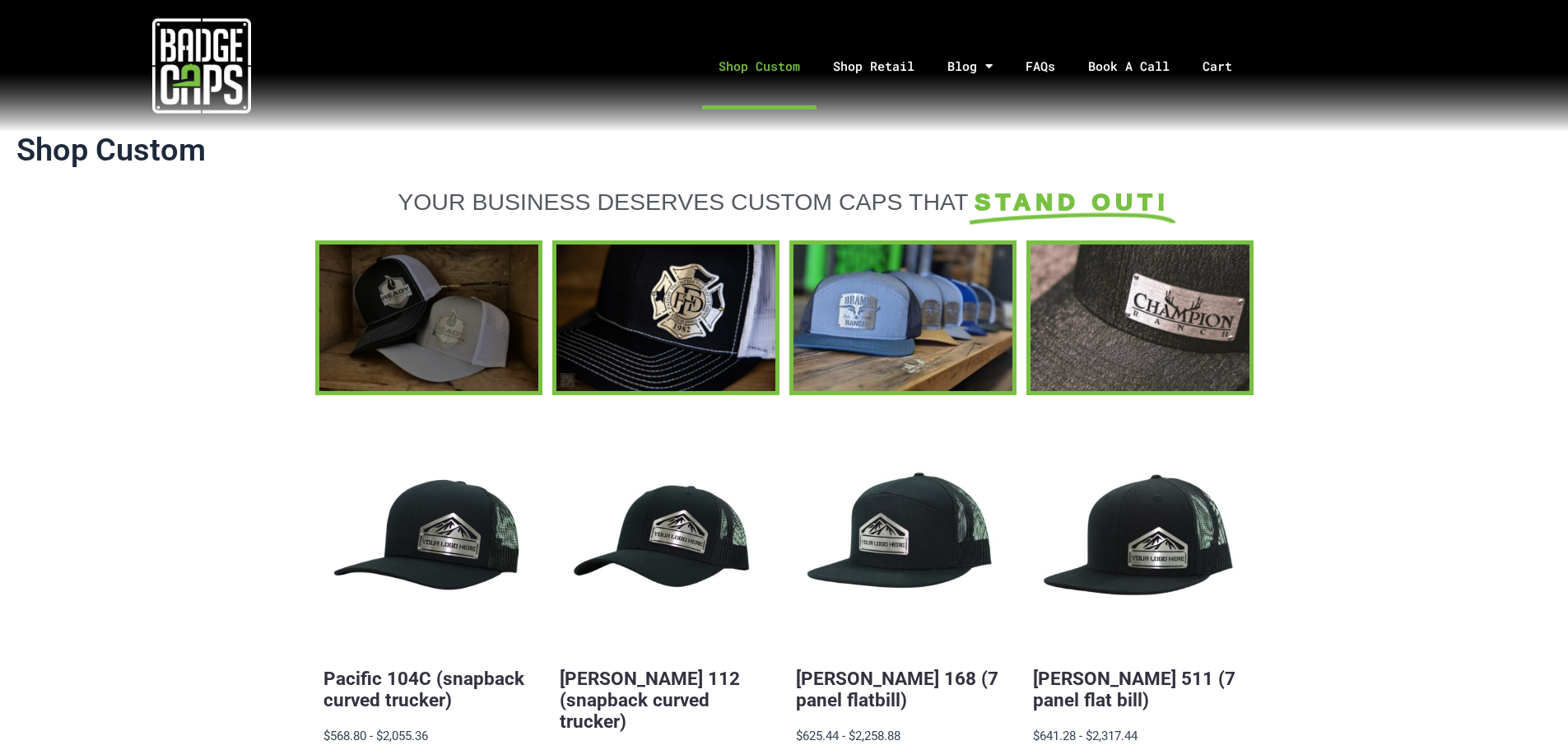
click at [403, 300] on div at bounding box center [429, 317] width 219 height 145
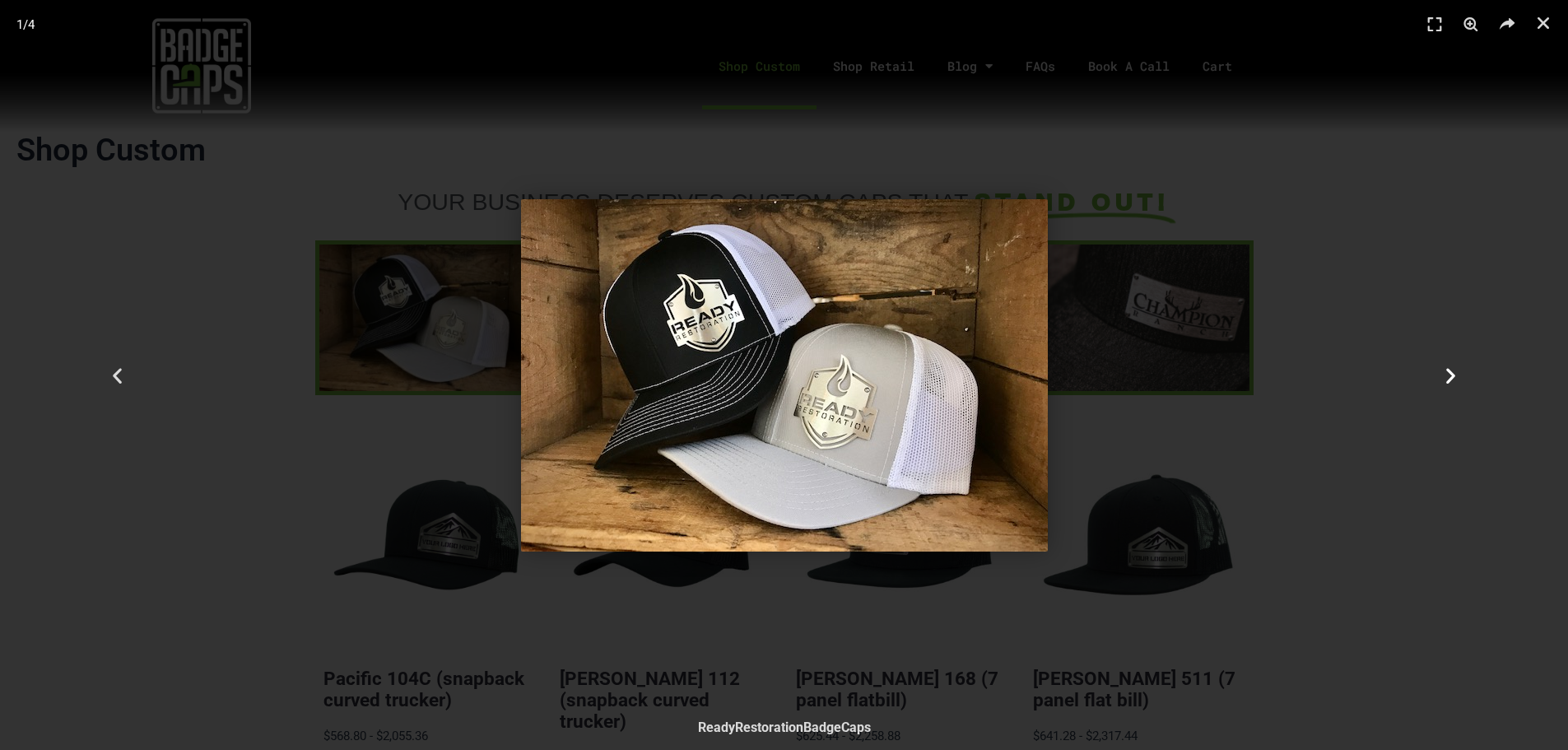
click at [1451, 379] on icon "Next slide" at bounding box center [1451, 374] width 20 height 20
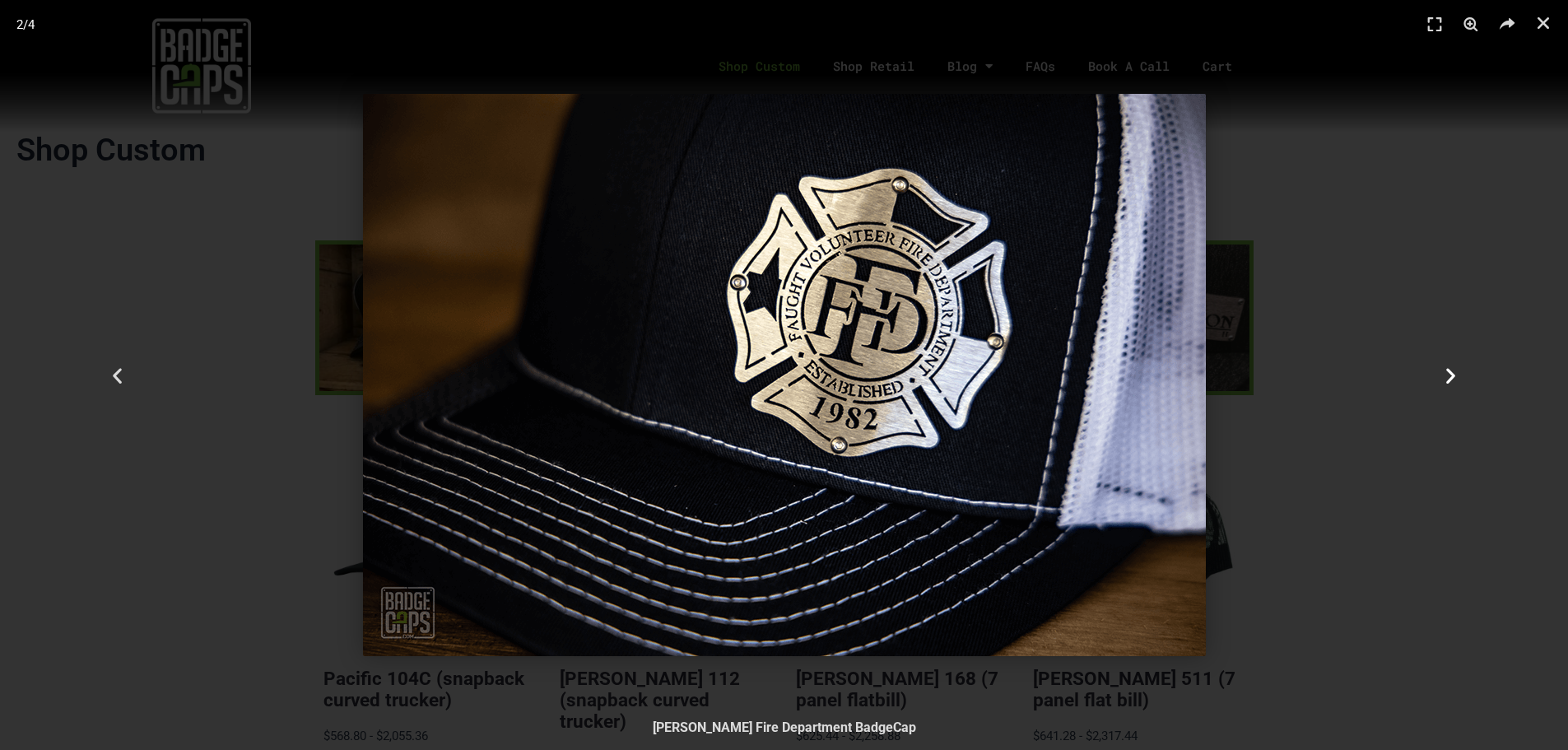
click at [1458, 377] on icon "Next slide" at bounding box center [1451, 374] width 20 height 20
